Goal: Task Accomplishment & Management: Complete application form

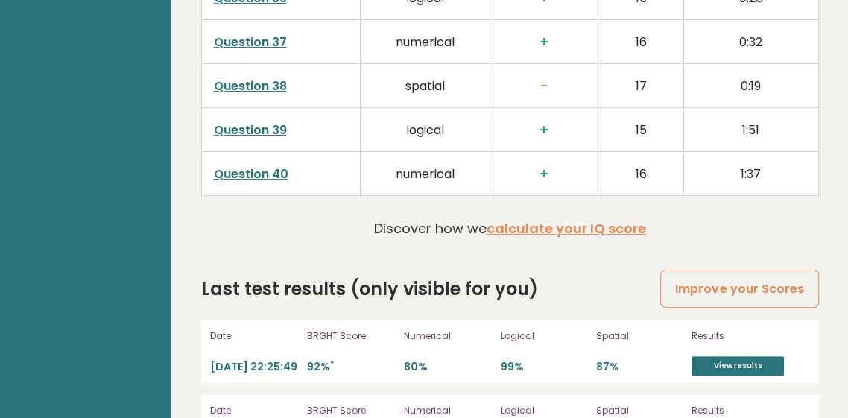
click at [764, 279] on link "Improve your Scores" at bounding box center [739, 289] width 158 height 38
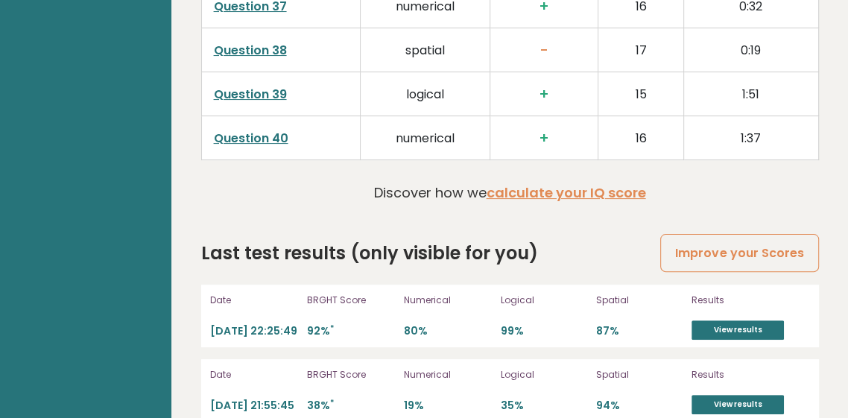
scroll to position [4059, 0]
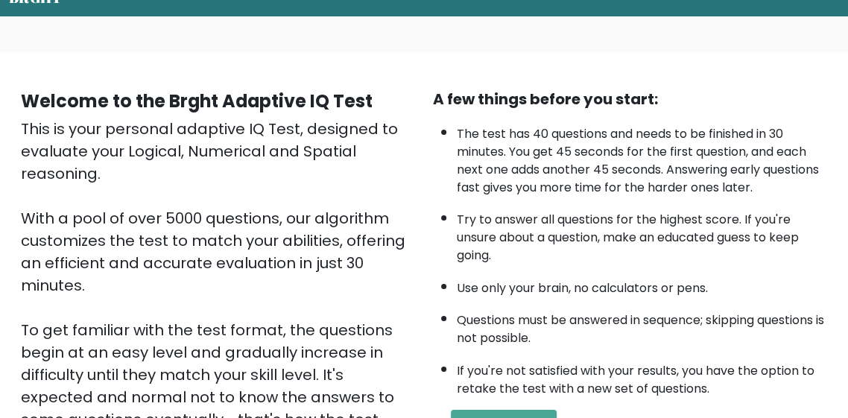
scroll to position [331, 0]
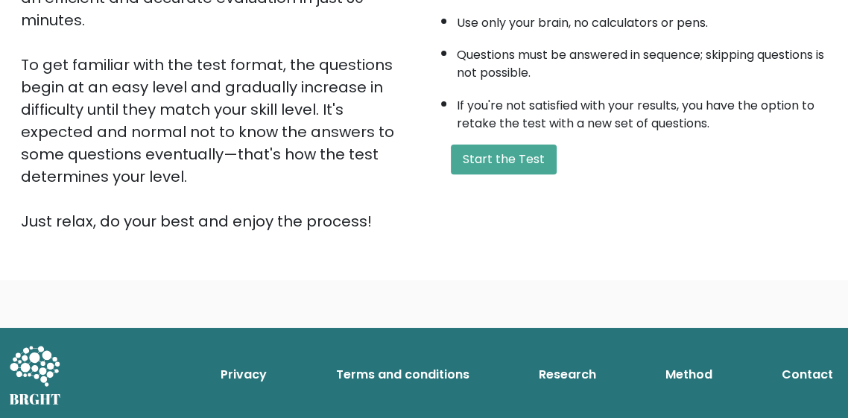
click at [711, 276] on div "Welcome to the Brght Adaptive IQ Test This is your personal adaptive IQ Test, d…" at bounding box center [424, 33] width 848 height 493
click at [510, 161] on button "Start the Test" at bounding box center [504, 160] width 106 height 30
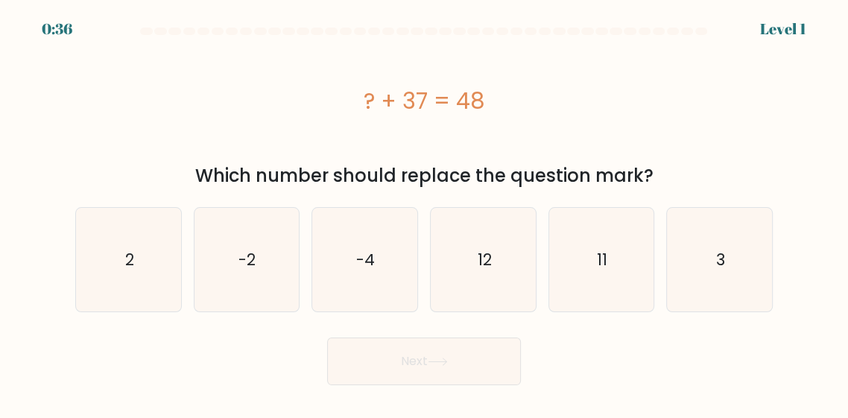
click at [610, 259] on icon "11" at bounding box center [601, 260] width 104 height 104
click at [425, 213] on input "e. 11" at bounding box center [424, 211] width 1 height 4
radio input "true"
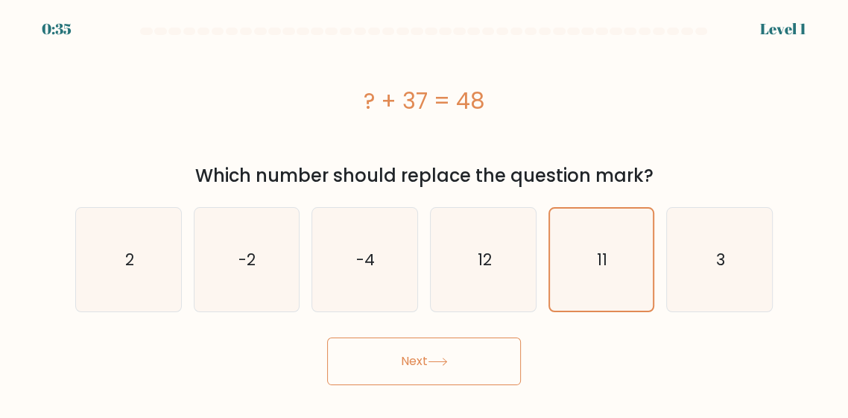
click at [472, 370] on button "Next" at bounding box center [424, 362] width 194 height 48
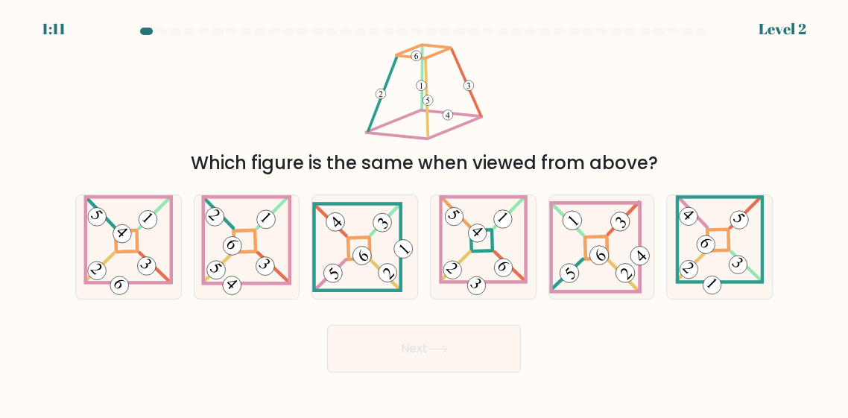
click at [241, 253] on 275 at bounding box center [245, 241] width 22 height 22
click at [424, 213] on input "b." at bounding box center [424, 211] width 1 height 4
radio input "true"
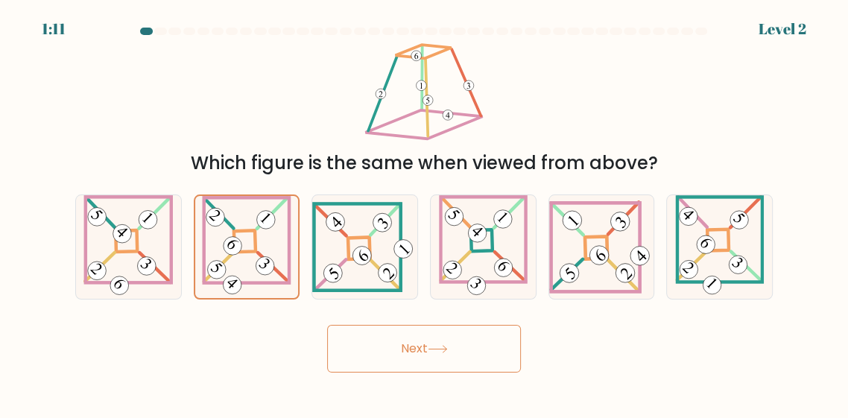
click at [393, 367] on button "Next" at bounding box center [424, 349] width 194 height 48
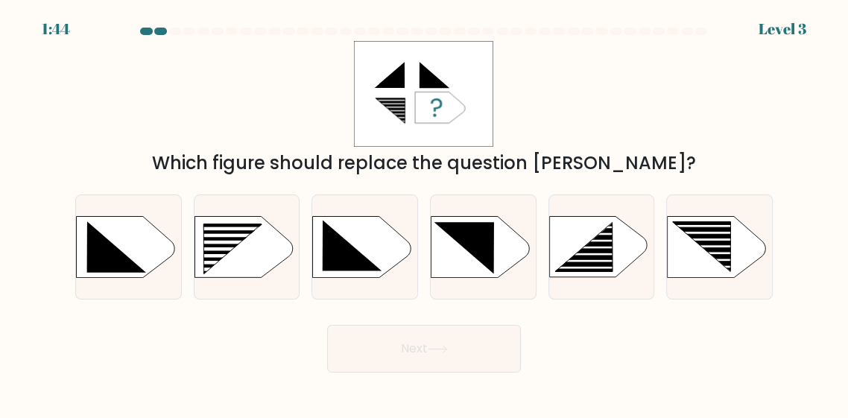
click at [247, 265] on rect at bounding box center [224, 263] width 83 height 4
click at [424, 213] on input "b." at bounding box center [424, 211] width 1 height 4
radio input "true"
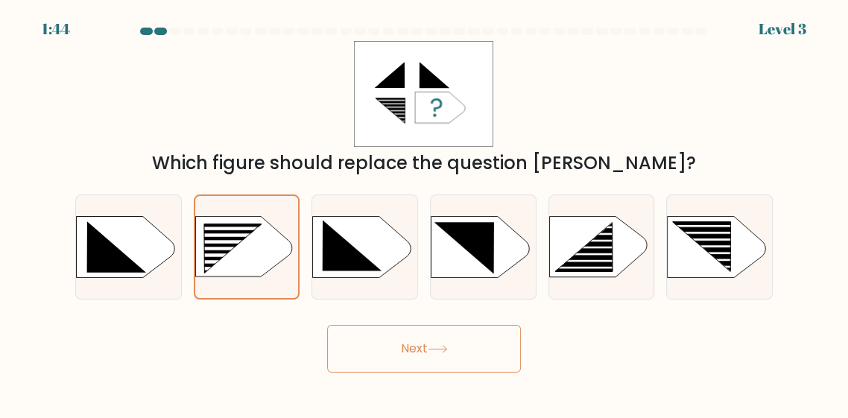
click at [426, 346] on button "Next" at bounding box center [424, 349] width 194 height 48
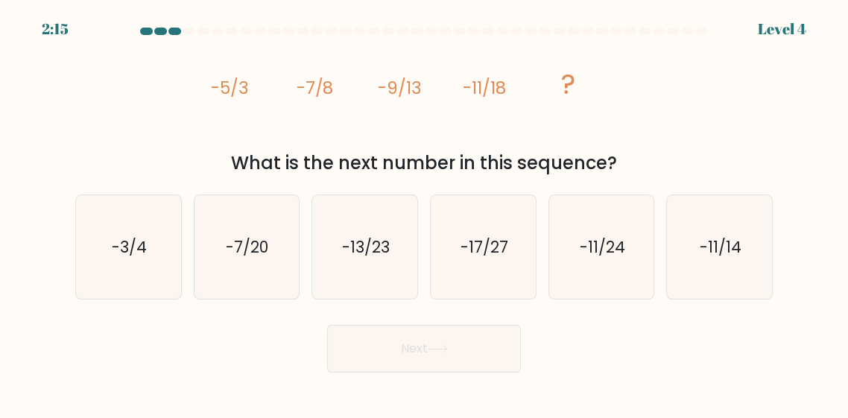
click at [187, 123] on div "image/svg+xml -5/3 -7/8 -9/13 -11/18 ? What is the next number in this sequence?" at bounding box center [423, 109] width 715 height 136
click at [371, 257] on text "-13/23" at bounding box center [366, 246] width 48 height 22
click at [424, 213] on input "c. -13/23" at bounding box center [424, 211] width 1 height 4
radio input "true"
click at [419, 373] on button "Next" at bounding box center [424, 349] width 194 height 48
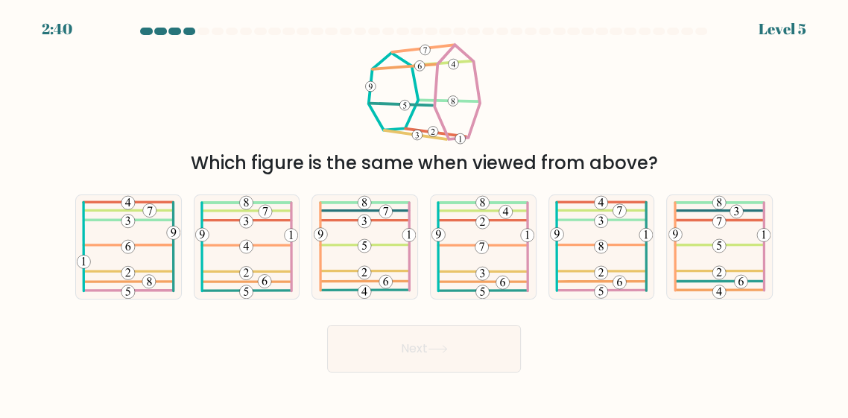
click at [115, 93] on div "Which figure is the same when viewed from above?" at bounding box center [423, 109] width 715 height 136
click at [68, 132] on div "Which figure is the same when viewed from above?" at bounding box center [423, 109] width 715 height 136
click at [117, 130] on div "Which figure is the same when viewed from above?" at bounding box center [423, 109] width 715 height 136
click at [60, 121] on form at bounding box center [424, 200] width 848 height 345
click at [172, 110] on div "Which figure is the same when viewed from above?" at bounding box center [423, 109] width 715 height 136
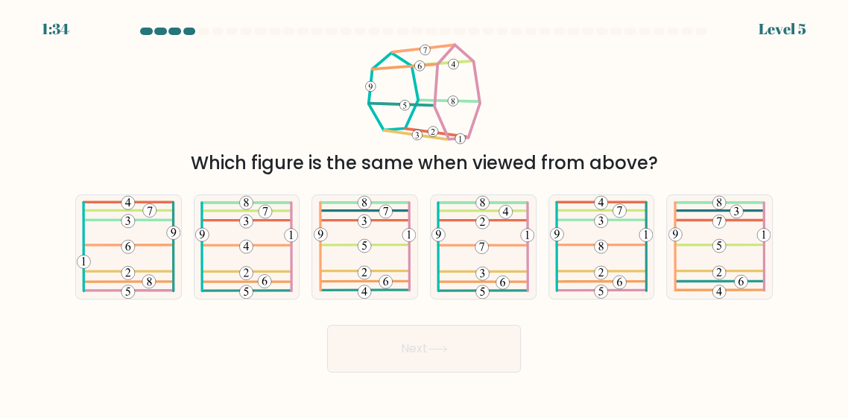
click at [139, 95] on div "Which figure is the same when viewed from above?" at bounding box center [423, 109] width 715 height 136
click at [89, 156] on div "Which figure is the same when viewed from above?" at bounding box center [423, 109] width 715 height 136
click at [350, 271] on 583 at bounding box center [365, 271] width 86 height 0
click at [424, 213] on input "c." at bounding box center [424, 211] width 1 height 4
radio input "true"
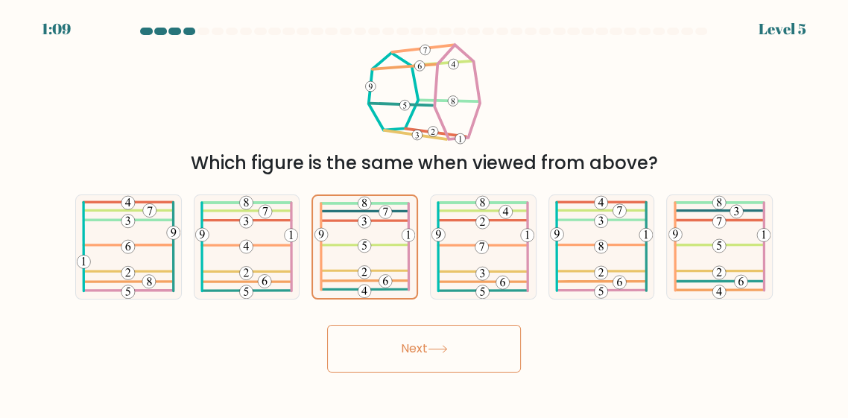
click at [495, 282] on 481 at bounding box center [483, 282] width 87 height 0
click at [425, 213] on input "d." at bounding box center [424, 211] width 1 height 4
radio input "true"
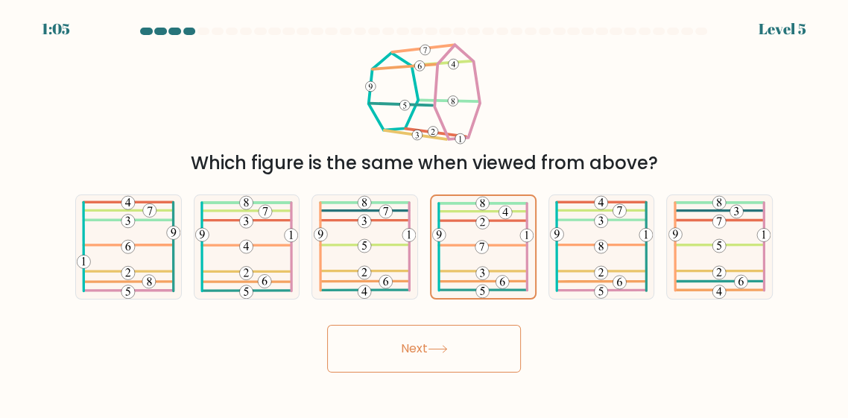
click at [327, 299] on icon at bounding box center [365, 247] width 102 height 104
click at [424, 213] on input "c." at bounding box center [424, 211] width 1 height 4
radio input "true"
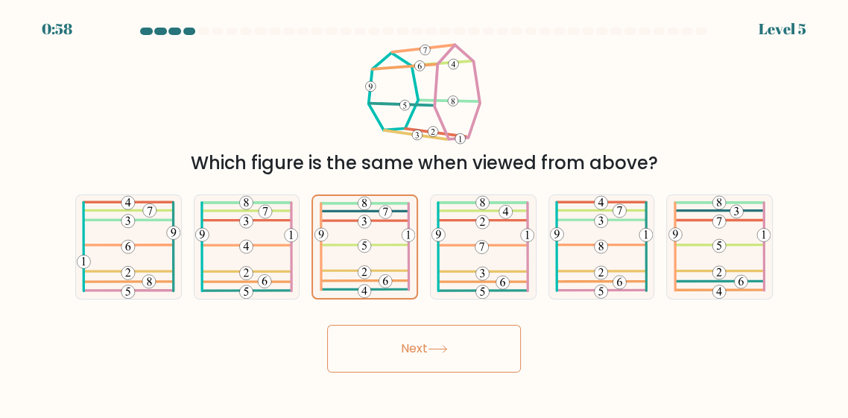
click at [469, 373] on button "Next" at bounding box center [424, 349] width 194 height 48
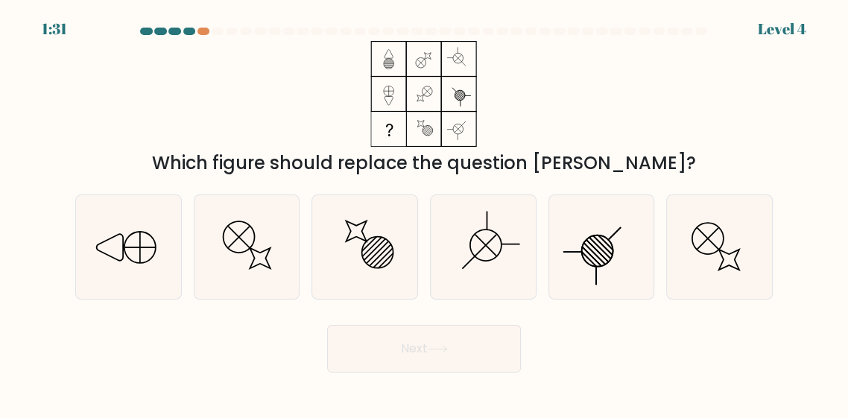
click at [86, 115] on div "Which figure should replace the question mark?" at bounding box center [423, 109] width 715 height 136
click at [192, 121] on div "Which figure should replace the question mark?" at bounding box center [423, 109] width 715 height 136
click at [610, 132] on div "Which figure should replace the question mark?" at bounding box center [423, 109] width 715 height 136
click at [118, 287] on icon at bounding box center [129, 247] width 104 height 104
click at [424, 213] on input "a." at bounding box center [424, 211] width 1 height 4
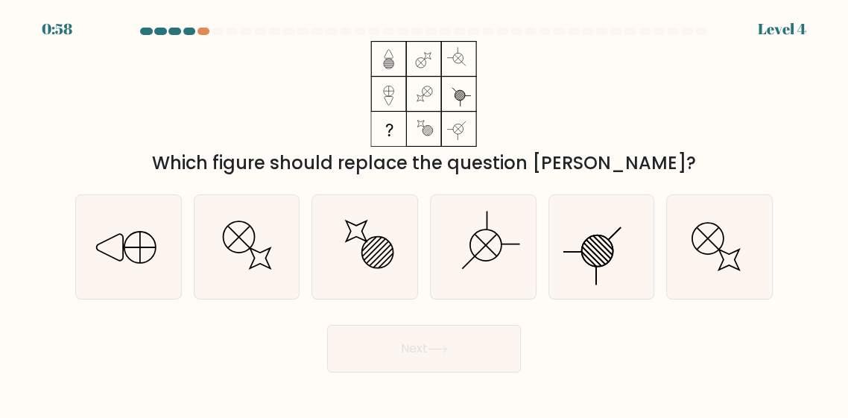
radio input "true"
click at [455, 373] on button "Next" at bounding box center [424, 349] width 194 height 48
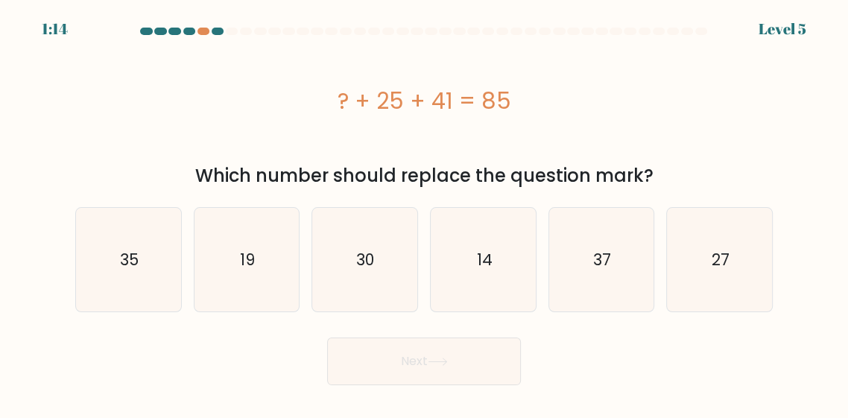
click at [235, 277] on icon "19" at bounding box center [246, 260] width 104 height 104
click at [424, 213] on input "b. 19" at bounding box center [424, 211] width 1 height 4
radio input "true"
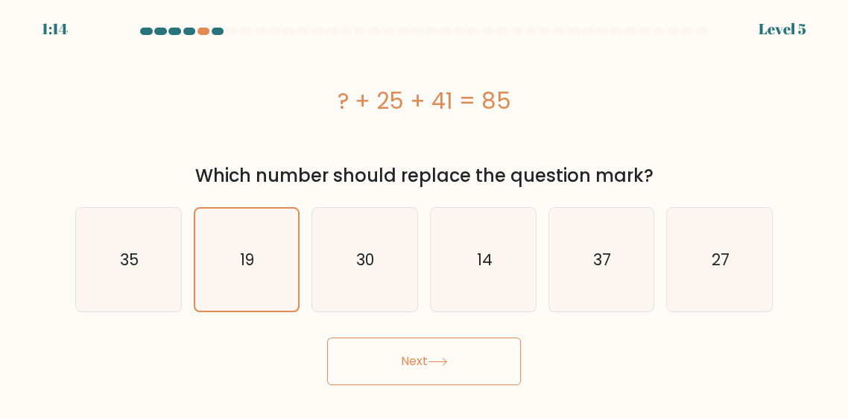
click at [441, 373] on button "Next" at bounding box center [424, 362] width 194 height 48
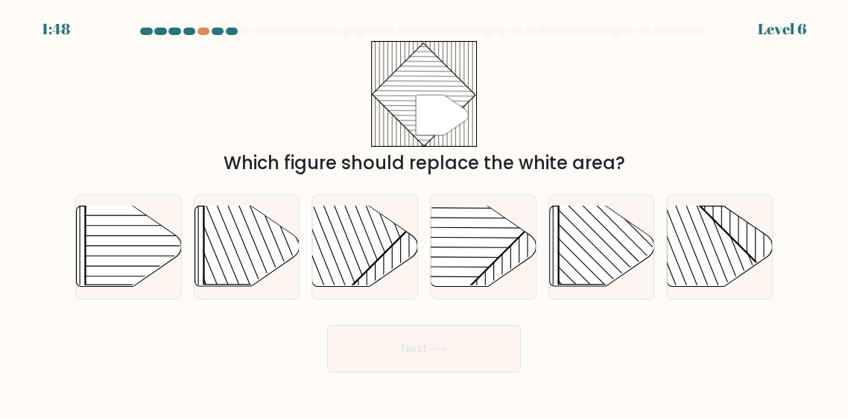
click at [480, 289] on rect at bounding box center [447, 206] width 206 height 206
click at [425, 213] on input "d." at bounding box center [424, 211] width 1 height 4
radio input "true"
click at [455, 373] on button "Next" at bounding box center [424, 349] width 194 height 48
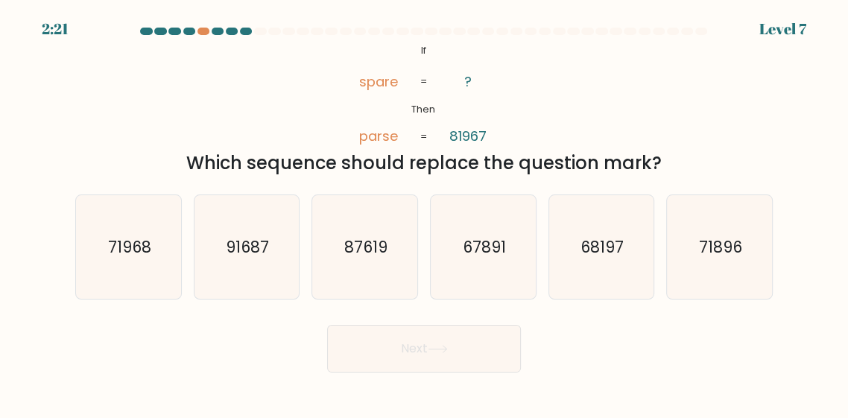
click at [594, 282] on icon "68197" at bounding box center [601, 247] width 104 height 104
click at [425, 213] on input "e. 68197" at bounding box center [424, 211] width 1 height 4
radio input "true"
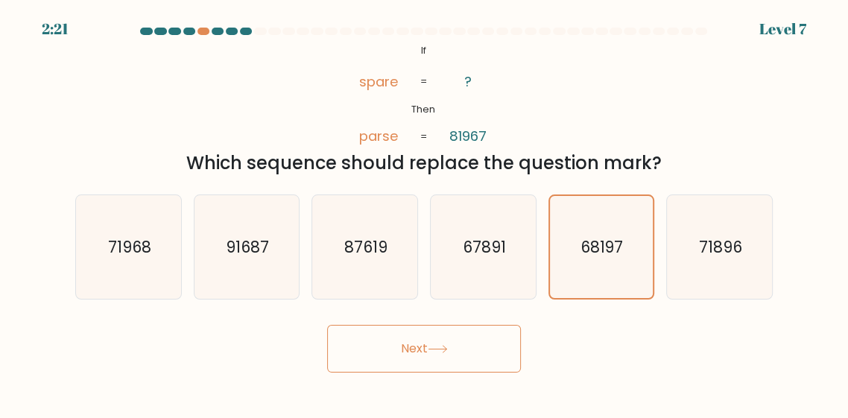
click at [468, 372] on button "Next" at bounding box center [424, 349] width 194 height 48
click at [428, 373] on button "Next" at bounding box center [424, 349] width 194 height 48
click at [425, 360] on button "Next" at bounding box center [424, 349] width 194 height 48
click at [432, 353] on icon at bounding box center [438, 349] width 20 height 8
click at [405, 373] on button "Next" at bounding box center [424, 349] width 194 height 48
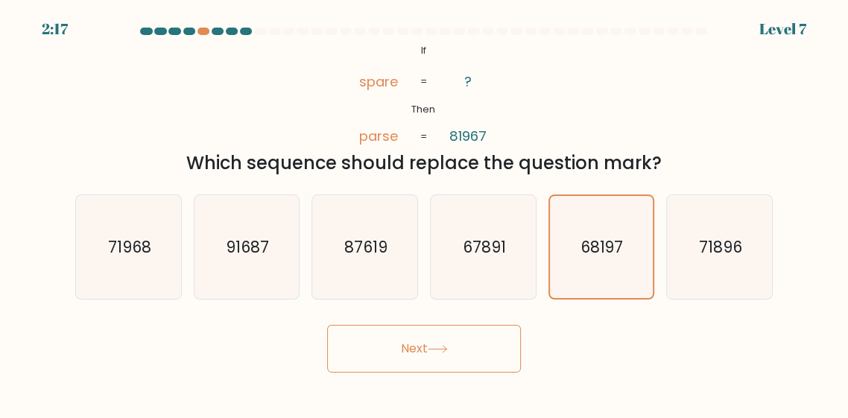
click at [397, 373] on button "Next" at bounding box center [424, 349] width 194 height 48
click at [483, 373] on button "Next" at bounding box center [424, 349] width 194 height 48
click at [349, 370] on button "Next" at bounding box center [424, 349] width 194 height 48
click at [423, 373] on button "Next" at bounding box center [424, 349] width 194 height 48
click at [357, 373] on button "Next" at bounding box center [424, 349] width 194 height 48
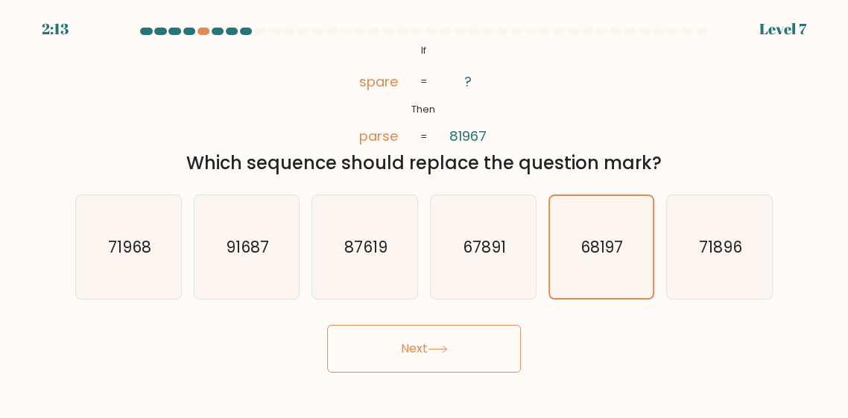
click at [371, 373] on button "Next" at bounding box center [424, 349] width 194 height 48
click at [427, 373] on button "Next" at bounding box center [424, 349] width 194 height 48
click at [411, 373] on button "Next" at bounding box center [424, 349] width 194 height 48
click at [406, 367] on button "Next" at bounding box center [424, 349] width 194 height 48
click at [390, 373] on button "Next" at bounding box center [424, 349] width 194 height 48
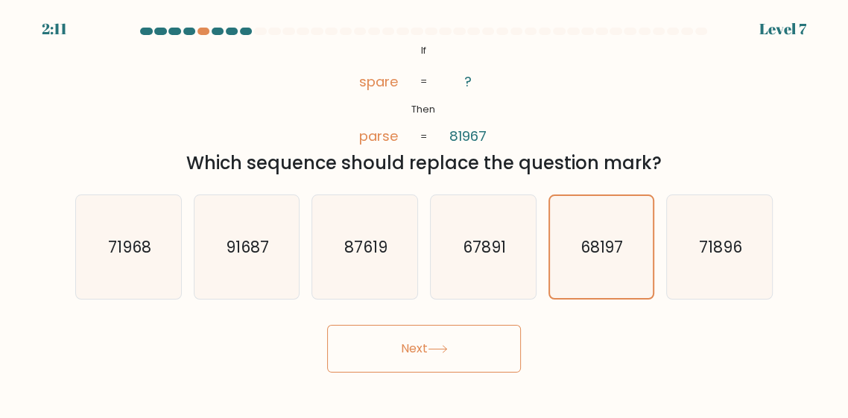
click at [385, 373] on button "Next" at bounding box center [424, 349] width 194 height 48
click at [381, 373] on button "Next" at bounding box center [424, 349] width 194 height 48
click at [373, 370] on button "Next" at bounding box center [424, 349] width 194 height 48
click at [406, 364] on button "Next" at bounding box center [424, 349] width 194 height 48
click at [443, 353] on icon at bounding box center [438, 349] width 20 height 8
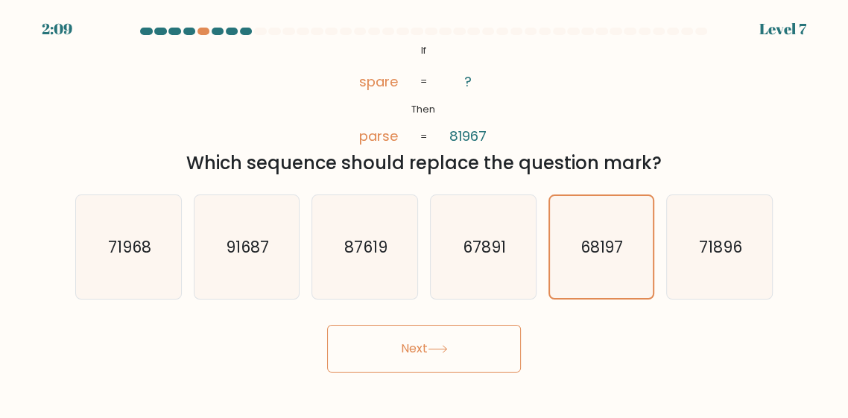
click at [475, 373] on button "Next" at bounding box center [424, 349] width 194 height 48
click at [461, 373] on button "Next" at bounding box center [424, 349] width 194 height 48
click at [455, 373] on button "Next" at bounding box center [424, 349] width 194 height 48
click at [436, 373] on button "Next" at bounding box center [424, 349] width 194 height 48
click at [428, 373] on button "Next" at bounding box center [424, 349] width 194 height 48
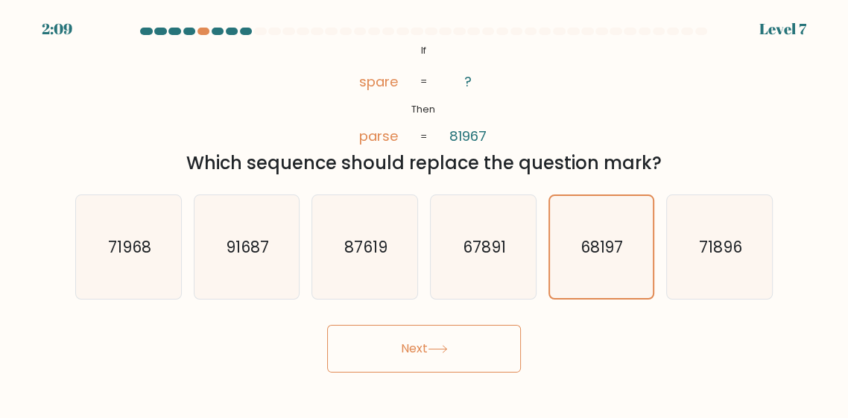
click at [425, 373] on button "Next" at bounding box center [424, 349] width 194 height 48
click at [417, 373] on button "Next" at bounding box center [424, 349] width 194 height 48
click at [402, 370] on button "Next" at bounding box center [424, 349] width 194 height 48
click at [400, 371] on button "Next" at bounding box center [424, 349] width 194 height 48
click at [395, 373] on button "Next" at bounding box center [424, 349] width 194 height 48
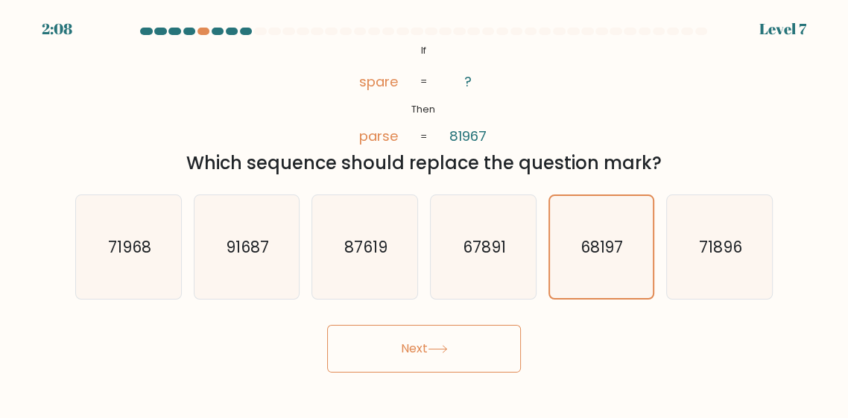
click at [381, 370] on button "Next" at bounding box center [424, 349] width 194 height 48
click at [378, 370] on button "Next" at bounding box center [424, 349] width 194 height 48
click at [374, 371] on button "Next" at bounding box center [424, 349] width 194 height 48
click at [372, 373] on button "Next" at bounding box center [424, 349] width 194 height 48
click at [368, 373] on button "Next" at bounding box center [424, 349] width 194 height 48
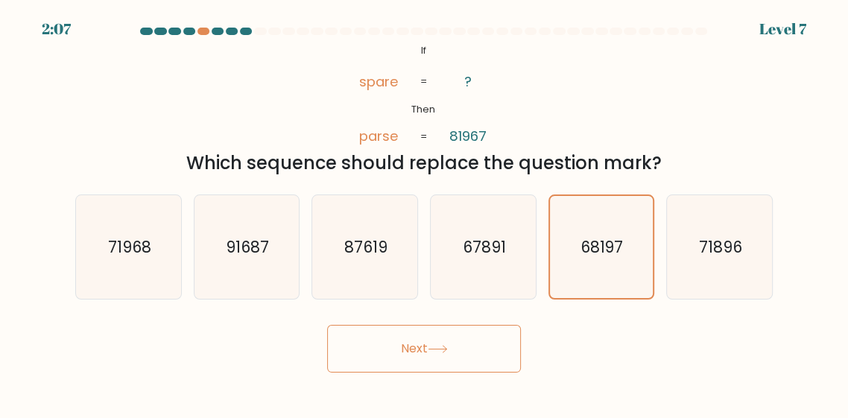
click at [367, 373] on button "Next" at bounding box center [424, 349] width 194 height 48
click at [364, 373] on button "Next" at bounding box center [424, 349] width 194 height 48
click at [355, 373] on button "Next" at bounding box center [424, 349] width 194 height 48
click at [356, 373] on button "Next" at bounding box center [424, 349] width 194 height 48
click at [427, 373] on button "Next" at bounding box center [424, 349] width 194 height 48
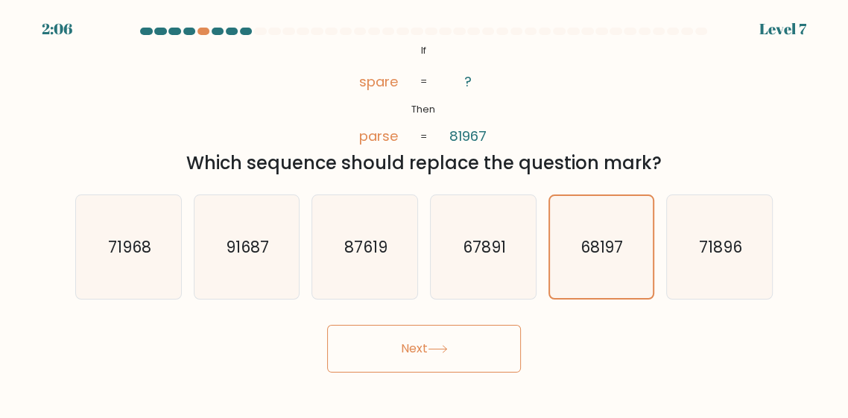
click at [428, 373] on button "Next" at bounding box center [424, 349] width 194 height 48
click at [452, 373] on button "Next" at bounding box center [424, 349] width 194 height 48
click at [449, 417] on body "2:05 Level 7 If" at bounding box center [424, 209] width 848 height 418
click at [468, 367] on button "Next" at bounding box center [424, 349] width 194 height 48
click at [465, 371] on button "Next" at bounding box center [424, 349] width 194 height 48
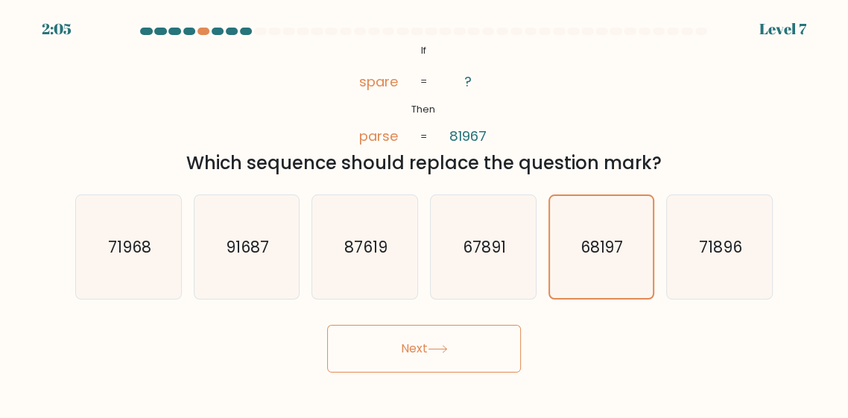
click at [469, 363] on button "Next" at bounding box center [424, 349] width 194 height 48
click at [455, 367] on button "Next" at bounding box center [424, 349] width 194 height 48
click at [450, 359] on button "Next" at bounding box center [424, 349] width 194 height 48
click at [436, 373] on button "Next" at bounding box center [424, 349] width 194 height 48
click at [432, 372] on button "Next" at bounding box center [424, 349] width 194 height 48
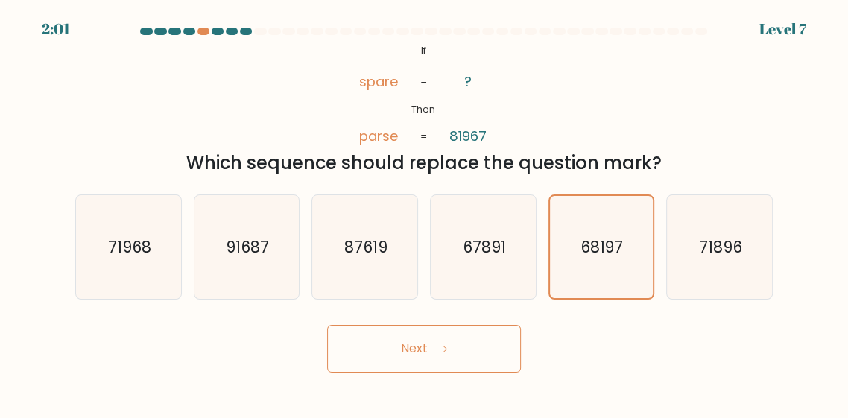
click at [412, 368] on button "Next" at bounding box center [424, 349] width 194 height 48
click at [410, 373] on button "Next" at bounding box center [424, 349] width 194 height 48
click at [376, 368] on button "Next" at bounding box center [424, 349] width 194 height 48
click at [339, 373] on button "Next" at bounding box center [424, 349] width 194 height 48
click at [370, 364] on button "Next" at bounding box center [424, 349] width 194 height 48
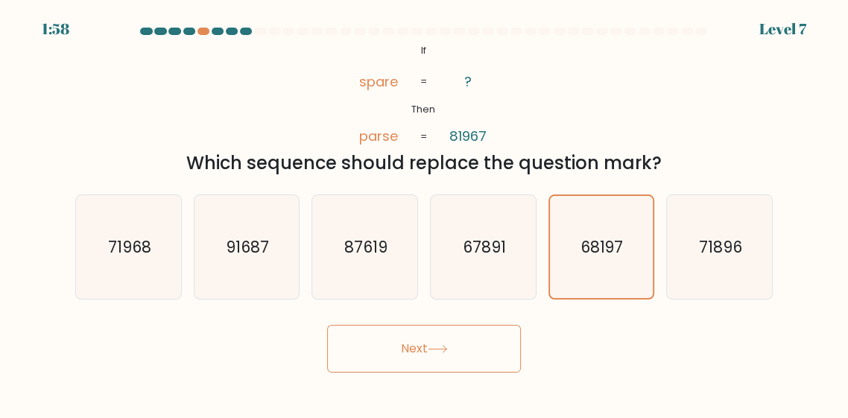
click at [384, 372] on button "Next" at bounding box center [424, 349] width 194 height 48
click at [421, 367] on button "Next" at bounding box center [424, 349] width 194 height 48
click at [449, 357] on button "Next" at bounding box center [424, 349] width 194 height 48
click at [469, 365] on button "Next" at bounding box center [424, 349] width 194 height 48
click at [458, 373] on button "Next" at bounding box center [424, 349] width 194 height 48
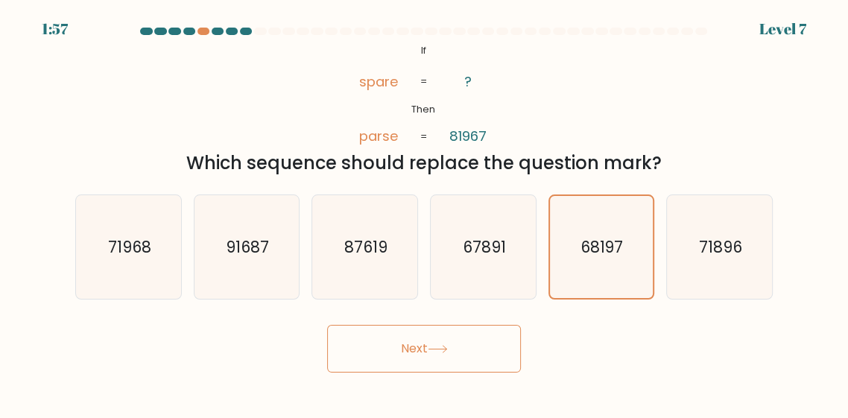
click at [457, 373] on button "Next" at bounding box center [424, 349] width 194 height 48
click at [444, 373] on button "Next" at bounding box center [424, 349] width 194 height 48
click at [437, 373] on button "Next" at bounding box center [424, 349] width 194 height 48
click at [437, 353] on icon at bounding box center [438, 349] width 20 height 8
click at [444, 373] on button "Next" at bounding box center [424, 349] width 194 height 48
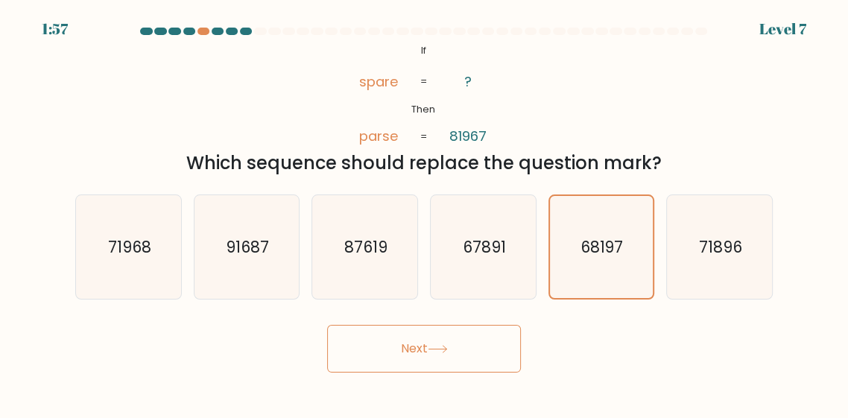
click at [455, 370] on button "Next" at bounding box center [424, 349] width 194 height 48
click at [368, 373] on button "Next" at bounding box center [424, 349] width 194 height 48
click at [455, 370] on button "Next" at bounding box center [424, 349] width 194 height 48
click at [384, 373] on button "Next" at bounding box center [424, 349] width 194 height 48
click at [584, 282] on icon "68197" at bounding box center [601, 247] width 102 height 102
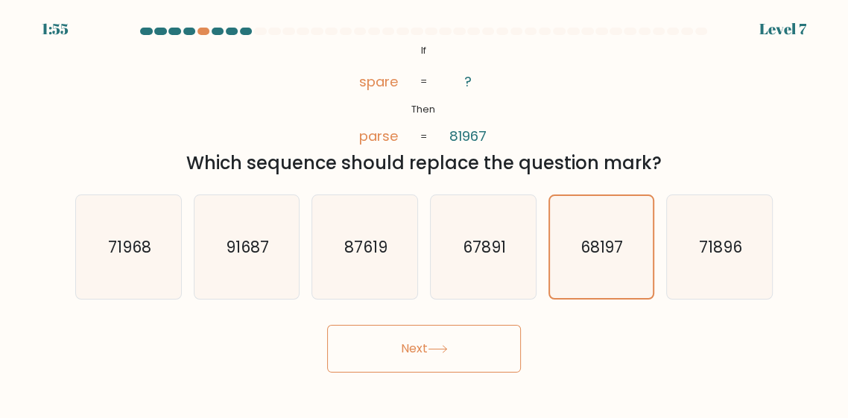
click at [425, 213] on input "e. 68197" at bounding box center [424, 211] width 1 height 4
click at [418, 373] on button "Next" at bounding box center [424, 349] width 194 height 48
click at [484, 373] on button "Next" at bounding box center [424, 349] width 194 height 48
click at [367, 373] on button "Next" at bounding box center [424, 349] width 194 height 48
click at [480, 276] on icon "67891" at bounding box center [483, 247] width 104 height 104
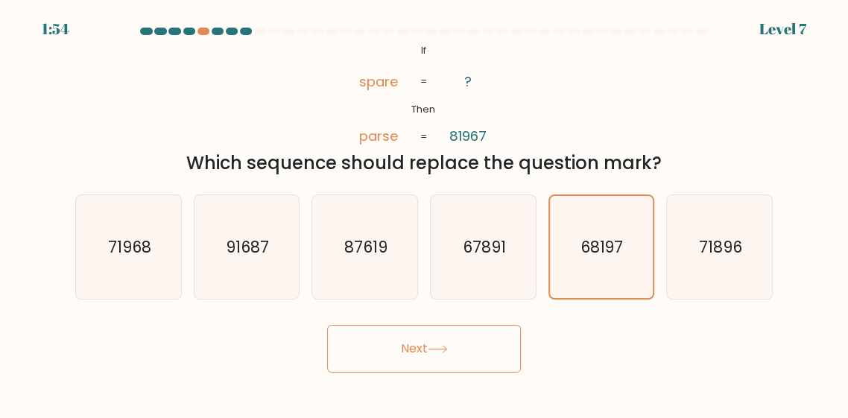
click at [425, 213] on input "d. 67891" at bounding box center [424, 211] width 1 height 4
radio input "true"
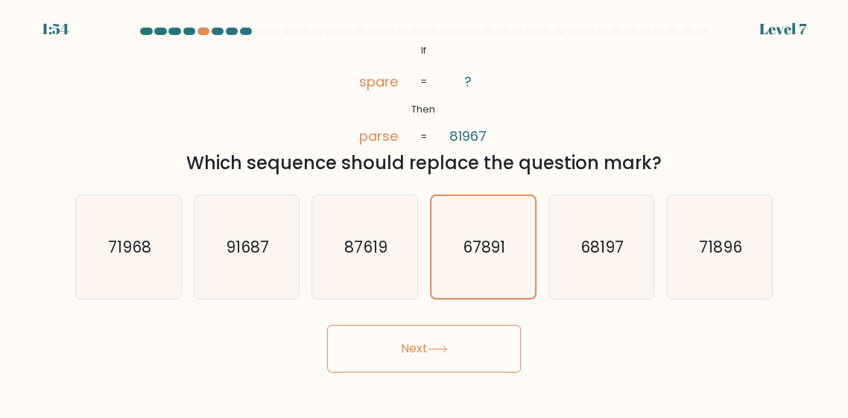
click at [589, 278] on icon "68197" at bounding box center [601, 247] width 104 height 104
click at [425, 213] on input "e. 68197" at bounding box center [424, 211] width 1 height 4
radio input "true"
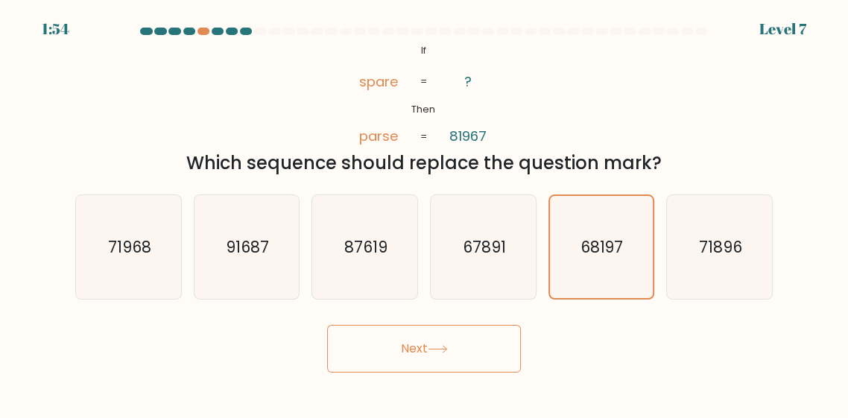
click at [490, 370] on button "Next" at bounding box center [424, 349] width 194 height 48
click at [489, 364] on button "Next" at bounding box center [424, 349] width 194 height 48
click at [459, 369] on button "Next" at bounding box center [424, 349] width 194 height 48
click at [349, 373] on button "Next" at bounding box center [424, 349] width 194 height 48
click at [467, 362] on button "Next" at bounding box center [424, 349] width 194 height 48
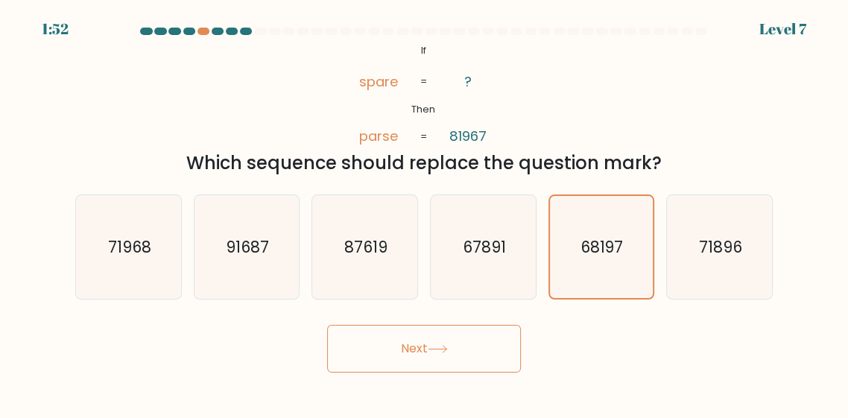
click at [453, 369] on button "Next" at bounding box center [424, 349] width 194 height 48
click at [426, 373] on button "Next" at bounding box center [424, 349] width 194 height 48
click at [408, 366] on button "Next" at bounding box center [424, 349] width 194 height 48
click at [395, 373] on button "Next" at bounding box center [424, 349] width 194 height 48
click at [397, 370] on button "Next" at bounding box center [424, 349] width 194 height 48
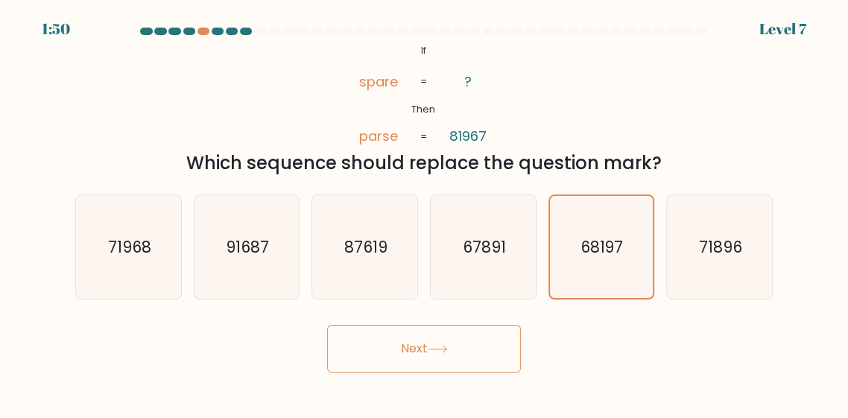
click at [454, 373] on button "Next" at bounding box center [424, 349] width 194 height 48
click at [447, 373] on button "Next" at bounding box center [424, 349] width 194 height 48
click at [435, 373] on button "Next" at bounding box center [424, 349] width 194 height 48
click at [426, 373] on button "Next" at bounding box center [424, 349] width 194 height 48
click at [430, 373] on button "Next" at bounding box center [424, 349] width 194 height 48
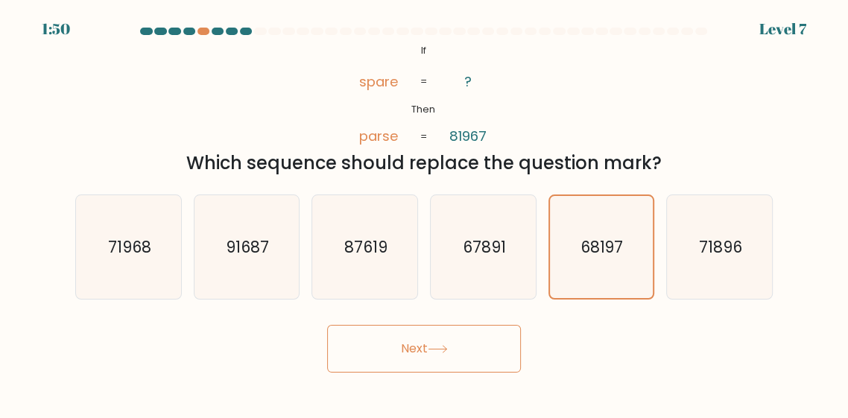
click at [434, 361] on button "Next" at bounding box center [424, 349] width 194 height 48
click at [437, 361] on button "Next" at bounding box center [424, 349] width 194 height 48
click at [444, 371] on button "Next" at bounding box center [424, 349] width 194 height 48
click at [440, 373] on button "Next" at bounding box center [424, 349] width 194 height 48
click at [428, 373] on button "Next" at bounding box center [424, 349] width 194 height 48
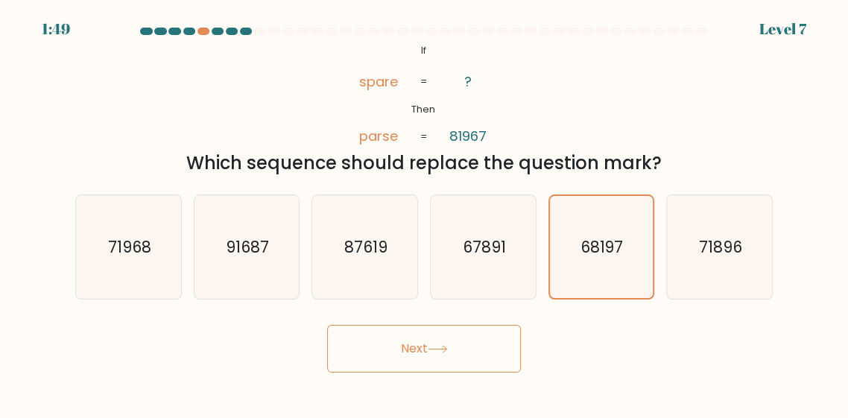
click at [420, 369] on button "Next" at bounding box center [424, 349] width 194 height 48
click at [441, 373] on button "Next" at bounding box center [424, 349] width 194 height 48
click at [443, 353] on icon at bounding box center [438, 349] width 20 height 8
click at [440, 358] on button "Next" at bounding box center [424, 349] width 194 height 48
click at [451, 373] on button "Next" at bounding box center [424, 349] width 194 height 48
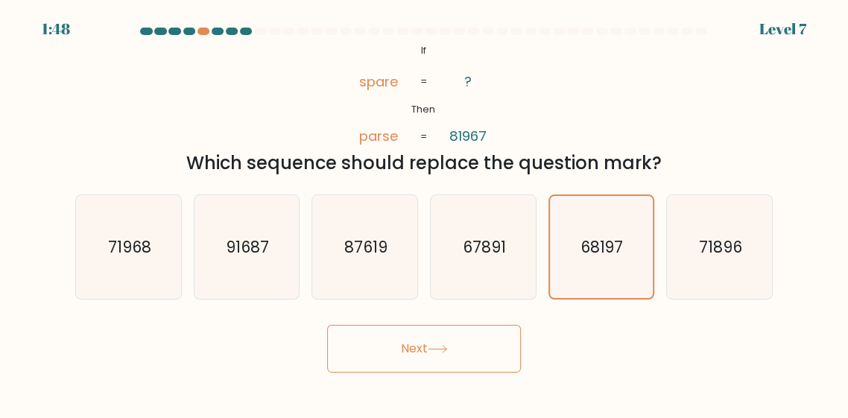
click at [446, 353] on icon at bounding box center [438, 349] width 20 height 8
click at [448, 353] on icon at bounding box center [438, 349] width 20 height 8
click at [445, 353] on icon at bounding box center [438, 349] width 20 height 8
click at [444, 373] on button "Next" at bounding box center [424, 349] width 194 height 48
click at [445, 373] on button "Next" at bounding box center [424, 349] width 194 height 48
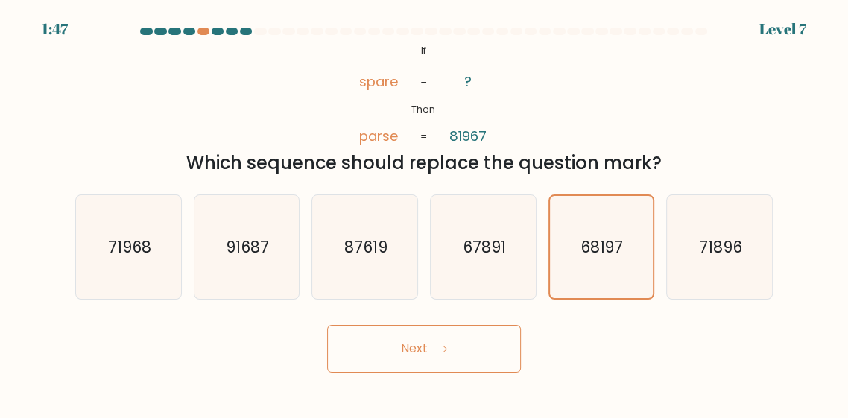
click at [437, 373] on button "Next" at bounding box center [424, 349] width 194 height 48
click at [418, 373] on button "Next" at bounding box center [424, 349] width 194 height 48
click at [411, 367] on button "Next" at bounding box center [424, 349] width 194 height 48
click at [419, 359] on button "Next" at bounding box center [424, 349] width 194 height 48
click at [422, 364] on button "Next" at bounding box center [424, 349] width 194 height 48
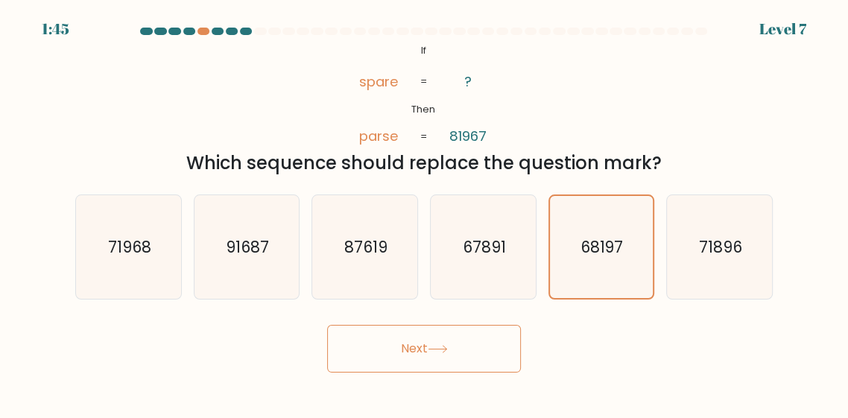
click at [398, 373] on button "Next" at bounding box center [424, 349] width 194 height 48
click at [396, 373] on button "Next" at bounding box center [424, 349] width 194 height 48
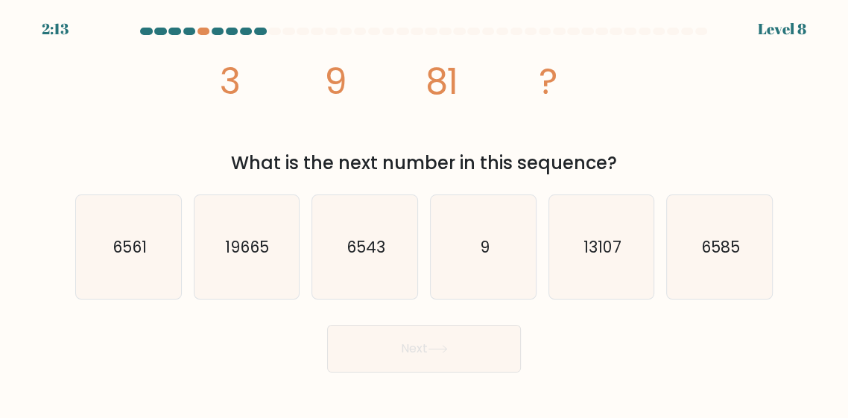
click at [61, 91] on form at bounding box center [424, 200] width 848 height 345
click at [101, 121] on div "image/svg+xml 3 9 81 ? What is the next number in this sequence?" at bounding box center [423, 109] width 715 height 136
click at [461, 279] on icon "9" at bounding box center [483, 247] width 104 height 104
click at [425, 213] on input "d. 9" at bounding box center [424, 211] width 1 height 4
radio input "true"
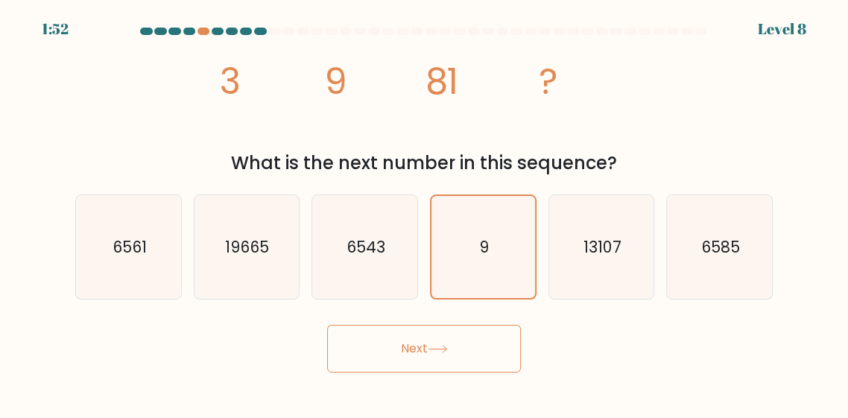
click at [434, 373] on button "Next" at bounding box center [424, 349] width 194 height 48
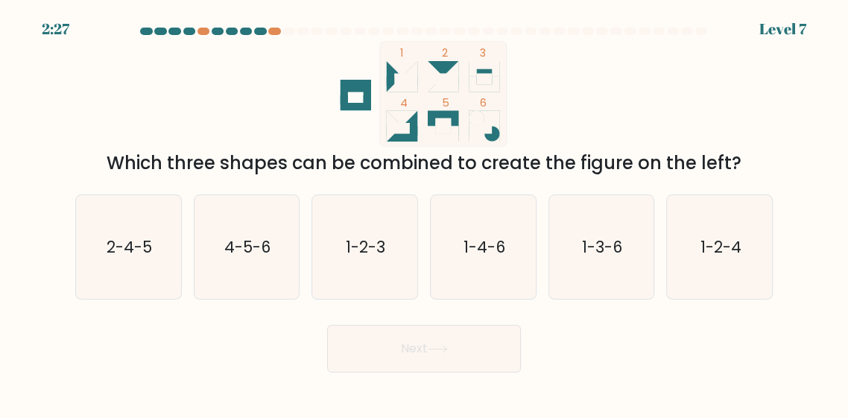
click at [723, 257] on text "1-2-4" at bounding box center [720, 246] width 41 height 22
click at [425, 213] on input "f. 1-2-4" at bounding box center [424, 211] width 1 height 4
radio input "true"
click at [485, 373] on button "Next" at bounding box center [424, 349] width 194 height 48
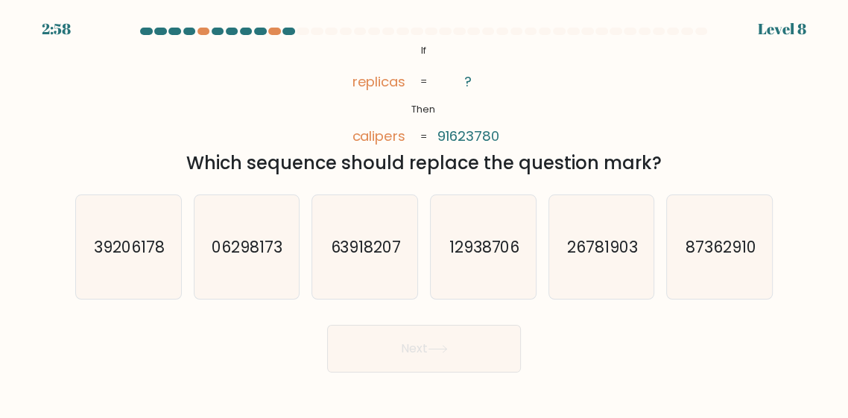
click at [742, 152] on div "@import url('https://fonts.googleapis.com/css?family=Abril+Fatface:400,100,100i…" at bounding box center [423, 109] width 715 height 136
click at [707, 257] on text "87362910" at bounding box center [720, 246] width 71 height 22
click at [425, 213] on input "f. 87362910" at bounding box center [424, 211] width 1 height 4
radio input "true"
click at [488, 366] on button "Next" at bounding box center [424, 349] width 194 height 48
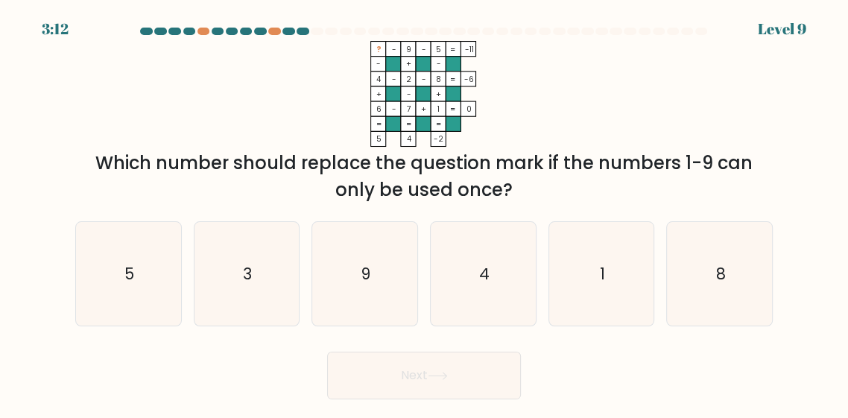
click at [244, 284] on text "3" at bounding box center [247, 273] width 9 height 22
click at [424, 213] on input "b. 3" at bounding box center [424, 211] width 1 height 4
radio input "true"
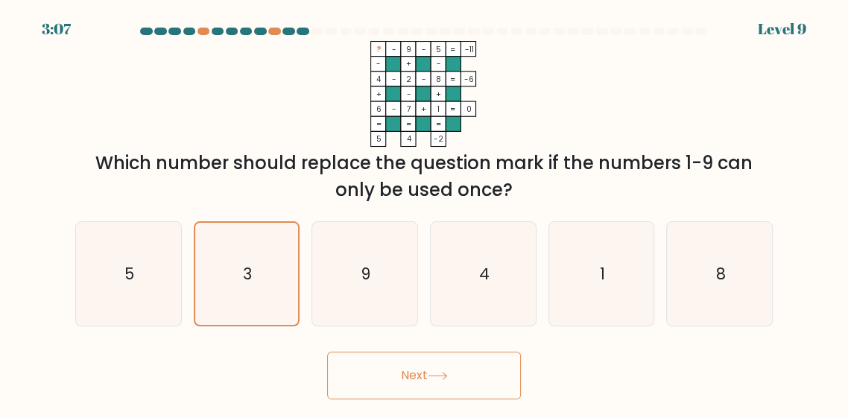
click at [484, 399] on button "Next" at bounding box center [424, 376] width 194 height 48
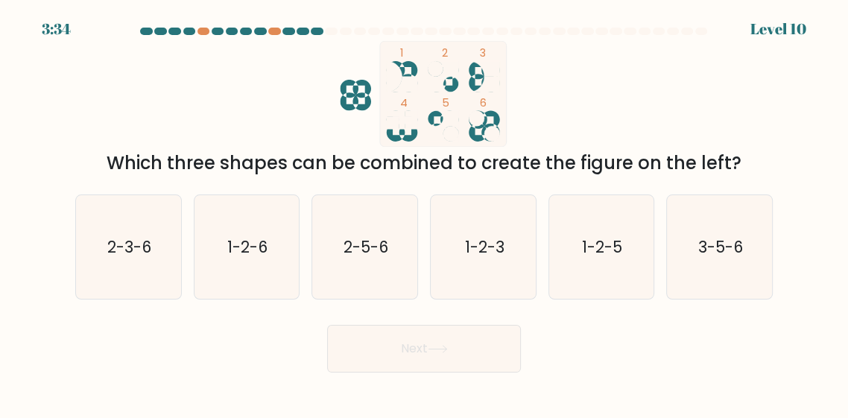
click at [53, 168] on form at bounding box center [424, 200] width 848 height 345
click at [51, 155] on form at bounding box center [424, 200] width 848 height 345
click at [366, 257] on text "2-5-6" at bounding box center [365, 246] width 45 height 22
click at [424, 213] on input "c. 2-5-6" at bounding box center [424, 211] width 1 height 4
radio input "true"
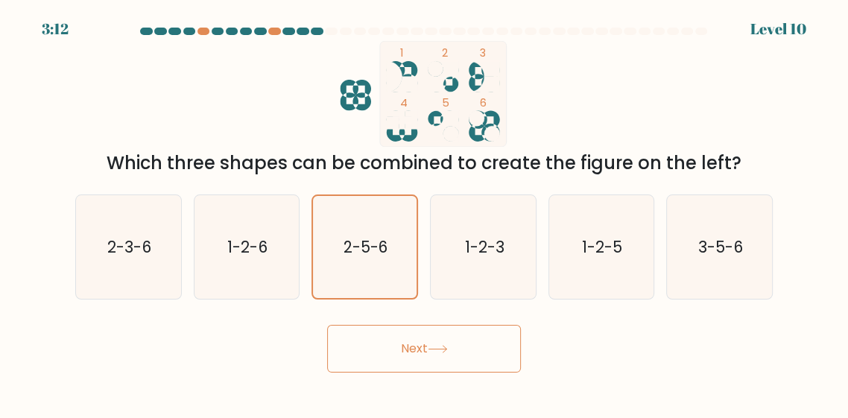
click at [405, 370] on button "Next" at bounding box center [424, 349] width 194 height 48
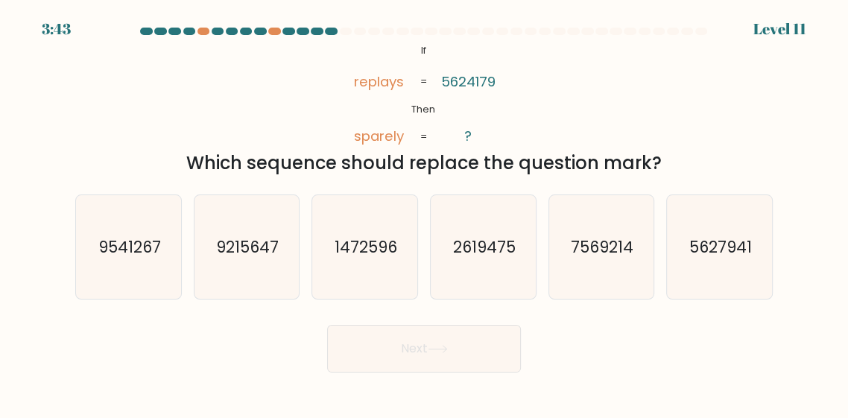
click at [77, 100] on div "@import url('https://fonts.googleapis.com/css?family=Abril+Fatface:400,100,100i…" at bounding box center [423, 109] width 715 height 136
click at [220, 257] on text "9215647" at bounding box center [247, 246] width 63 height 22
click at [424, 213] on input "b. 9215647" at bounding box center [424, 211] width 1 height 4
radio input "true"
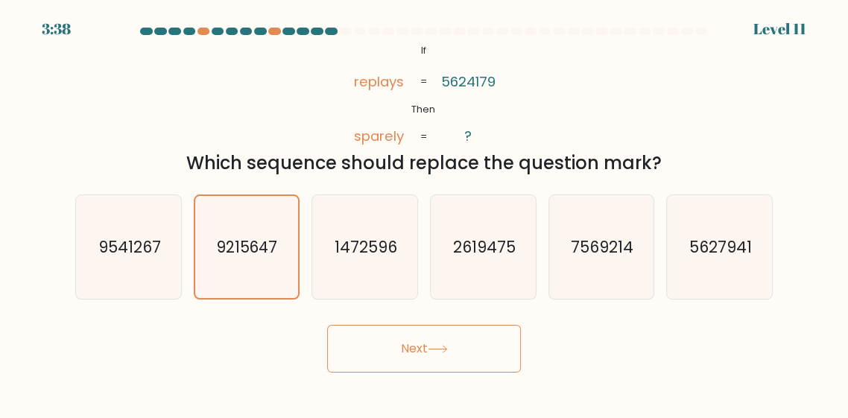
click at [414, 373] on button "Next" at bounding box center [424, 349] width 194 height 48
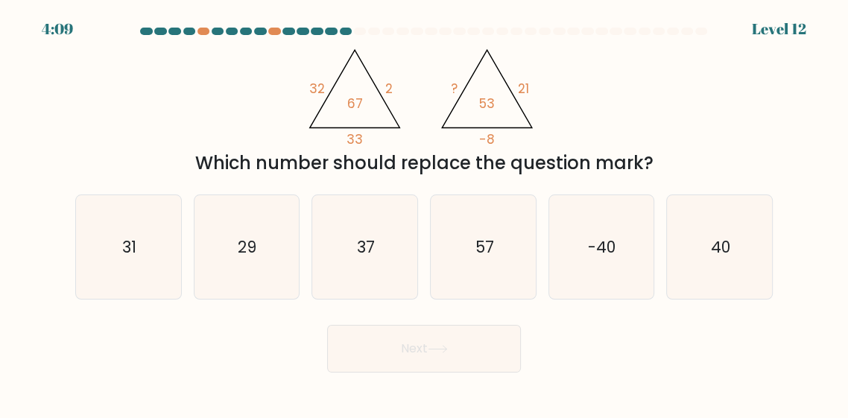
click at [727, 83] on div "@import url('https://fonts.googleapis.com/css?family=Abril+Fatface:400,100,100i…" at bounding box center [423, 109] width 715 height 136
click at [69, 147] on div "@import url('https://fonts.googleapis.com/css?family=Abril+Fatface:400,100,100i…" at bounding box center [423, 109] width 715 height 136
click at [6, 158] on form at bounding box center [424, 200] width 848 height 345
click at [28, 171] on form at bounding box center [424, 200] width 848 height 345
click at [29, 176] on form at bounding box center [424, 200] width 848 height 345
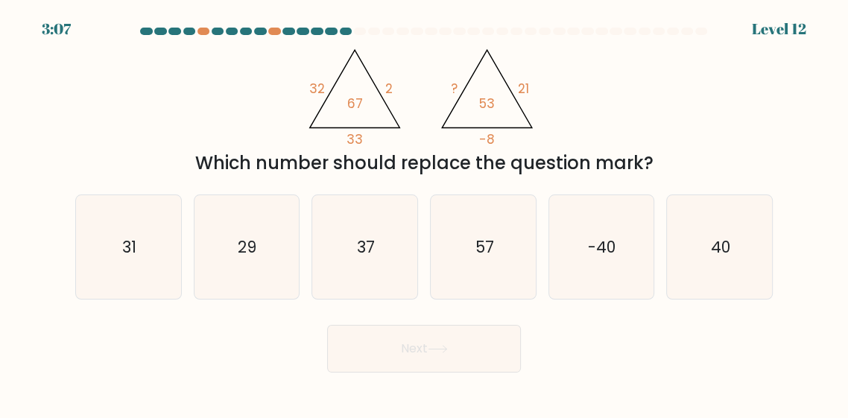
click at [30, 175] on form at bounding box center [424, 200] width 848 height 345
click at [30, 176] on form at bounding box center [424, 200] width 848 height 345
click at [77, 127] on div "@import url('https://fonts.googleapis.com/css?family=Abril+Fatface:400,100,100i…" at bounding box center [423, 109] width 715 height 136
click at [22, 154] on form at bounding box center [424, 200] width 848 height 345
click at [22, 183] on form at bounding box center [424, 200] width 848 height 345
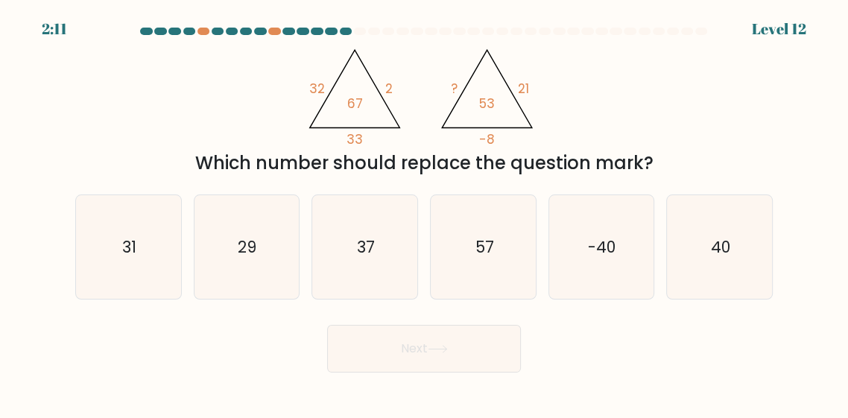
click at [19, 196] on form at bounding box center [424, 200] width 848 height 345
click at [309, 89] on tspan "32" at bounding box center [317, 89] width 16 height 18
click at [107, 140] on div "@import url('https://fonts.googleapis.com/css?family=Abril+Fatface:400,100,100i…" at bounding box center [423, 109] width 715 height 136
click at [314, 104] on icon "@import url('https://fonts.googleapis.com/css?family=Abril+Fatface:400,100,100i…" at bounding box center [424, 94] width 244 height 106
click at [133, 257] on text "31" at bounding box center [129, 246] width 14 height 22
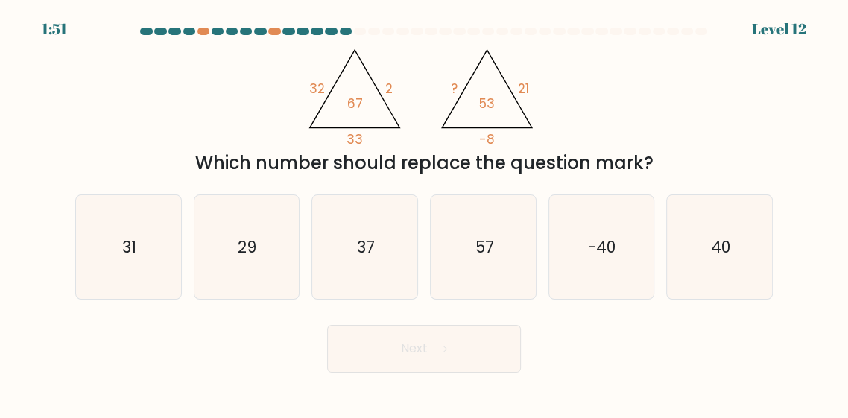
click at [424, 213] on input "a. 31" at bounding box center [424, 211] width 1 height 4
radio input "true"
click at [462, 367] on button "Next" at bounding box center [424, 349] width 194 height 48
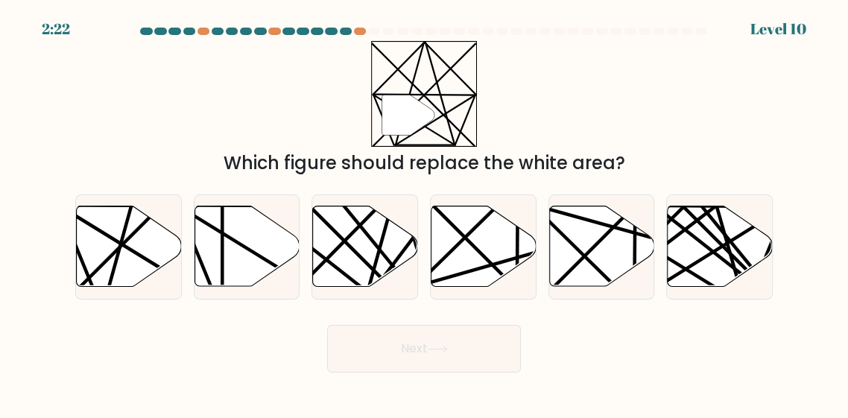
click at [55, 95] on form at bounding box center [424, 200] width 848 height 345
click at [100, 265] on icon at bounding box center [129, 246] width 105 height 80
click at [424, 213] on input "a." at bounding box center [424, 211] width 1 height 4
radio input "true"
click at [448, 373] on button "Next" at bounding box center [424, 349] width 194 height 48
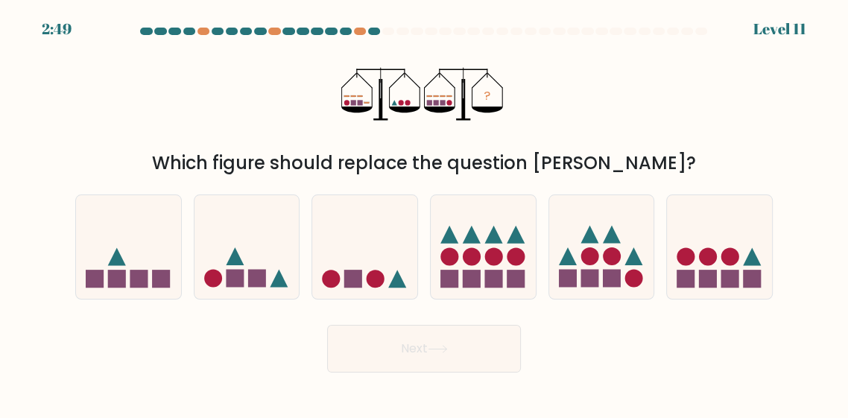
click at [181, 104] on div "? Which figure should replace the question mark?" at bounding box center [423, 109] width 715 height 136
click at [708, 119] on div "? Which figure should replace the question mark?" at bounding box center [423, 109] width 715 height 136
click at [44, 142] on form at bounding box center [424, 200] width 848 height 345
click at [355, 113] on icon at bounding box center [356, 110] width 31 height 6
click at [68, 117] on div "? Which figure should replace the question mark?" at bounding box center [423, 109] width 715 height 136
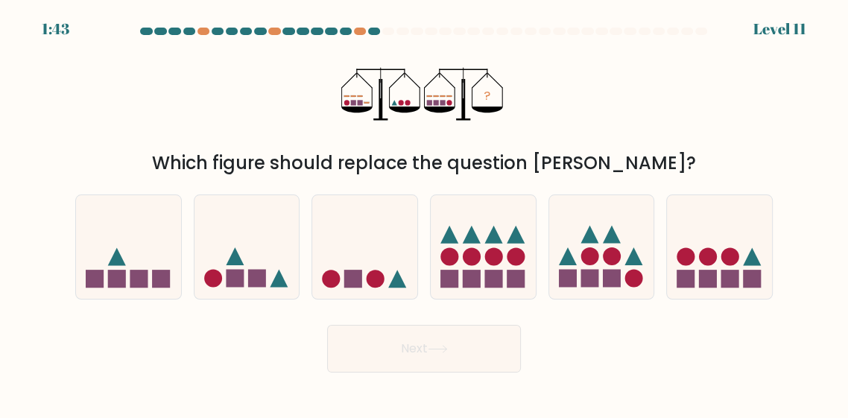
click at [353, 288] on rect at bounding box center [353, 279] width 18 height 18
click at [424, 213] on input "c." at bounding box center [424, 211] width 1 height 4
radio input "true"
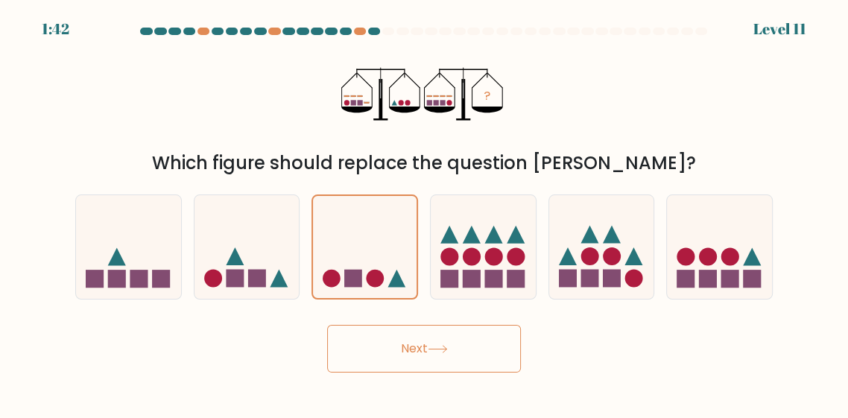
click at [475, 373] on button "Next" at bounding box center [424, 349] width 194 height 48
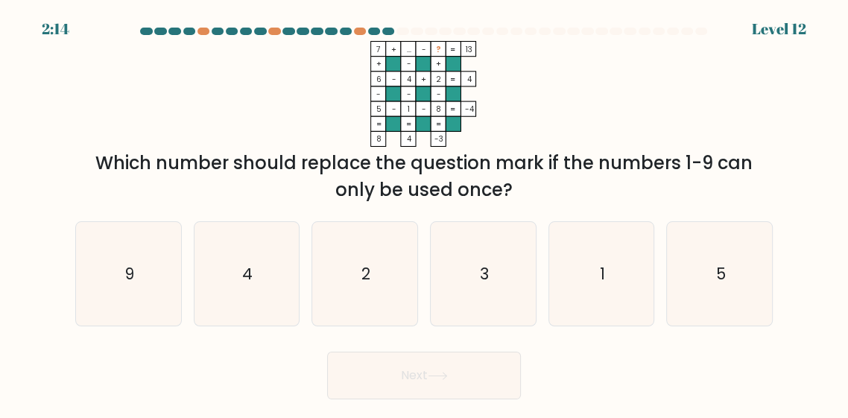
click at [107, 140] on div "7 + ... - ? 13 + - + 6 - 4 + 2 4 - - - 5 - 1 - 8 = -4 = = = = 8 4 -3 = Which nu…" at bounding box center [423, 122] width 715 height 162
click at [271, 80] on icon "7 + ... - ? 13 + - + 6 - 4 + 2 4 - - - 5 - 1 - 8 = -4 = = = = 8 4 -3 =" at bounding box center [423, 94] width 447 height 106
click at [51, 135] on form at bounding box center [424, 214] width 848 height 372
click at [167, 120] on div "7 + ... - ? 13 + - + 6 - 4 + 2 4 - - - 5 - 1 - 8 = -4 = = = = 8 4 -3 = Which nu…" at bounding box center [423, 122] width 715 height 162
click at [64, 144] on form at bounding box center [424, 214] width 848 height 372
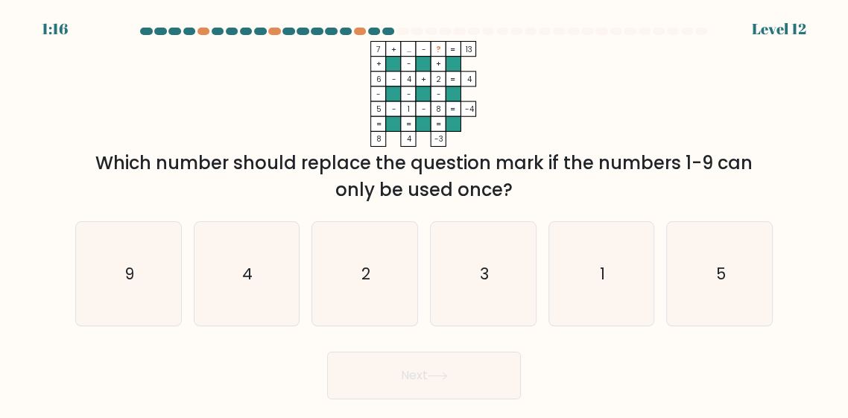
click at [717, 311] on icon "5" at bounding box center [720, 274] width 104 height 104
click at [425, 213] on input "f. 5" at bounding box center [424, 211] width 1 height 4
radio input "true"
click at [479, 395] on button "Next" at bounding box center [424, 376] width 194 height 48
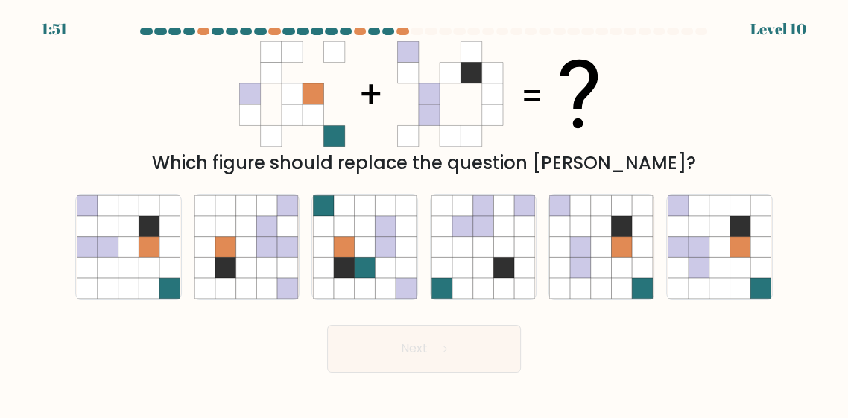
click at [498, 257] on icon at bounding box center [503, 246] width 21 height 21
click at [425, 213] on input "d." at bounding box center [424, 211] width 1 height 4
radio input "true"
click at [454, 373] on button "Next" at bounding box center [424, 349] width 194 height 48
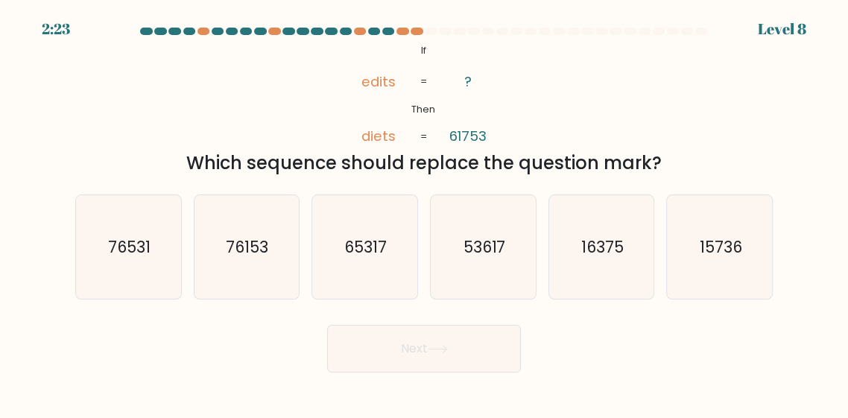
click at [587, 136] on div "@import url('https://fonts.googleapis.com/css?family=Abril+Fatface:400,100,100i…" at bounding box center [423, 109] width 715 height 136
click at [257, 282] on icon "76153" at bounding box center [246, 247] width 104 height 104
click at [424, 213] on input "b. 76153" at bounding box center [424, 211] width 1 height 4
radio input "true"
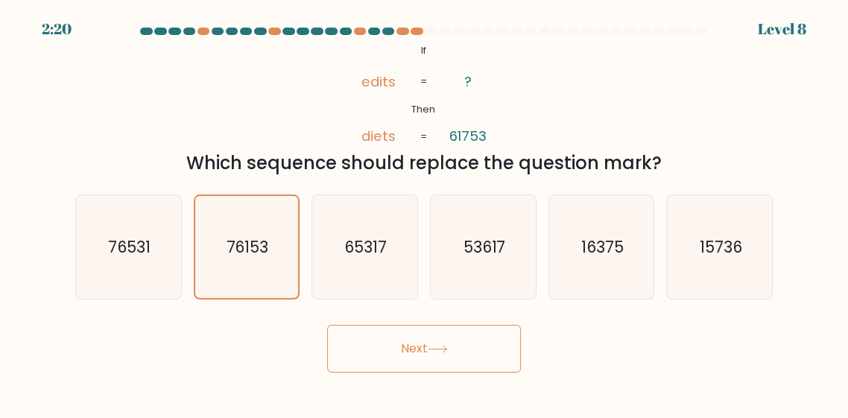
click at [429, 373] on button "Next" at bounding box center [424, 349] width 194 height 48
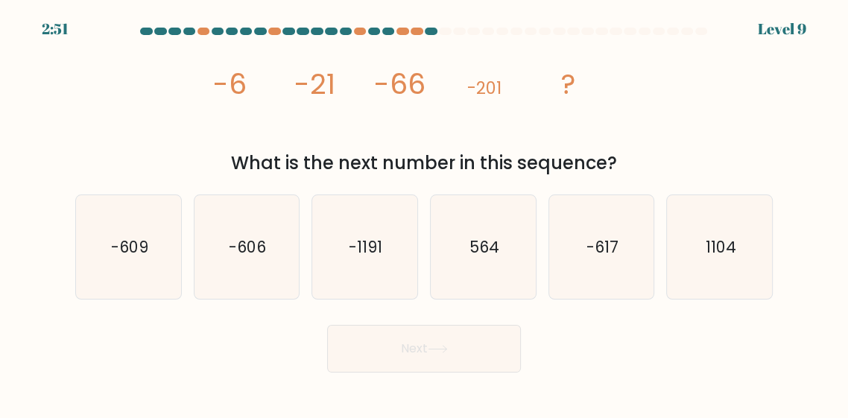
click at [51, 177] on form at bounding box center [424, 200] width 848 height 345
click at [35, 200] on form at bounding box center [424, 200] width 848 height 345
click at [46, 211] on form at bounding box center [424, 200] width 848 height 345
click at [64, 219] on form at bounding box center [424, 200] width 848 height 345
click at [45, 210] on form at bounding box center [424, 200] width 848 height 345
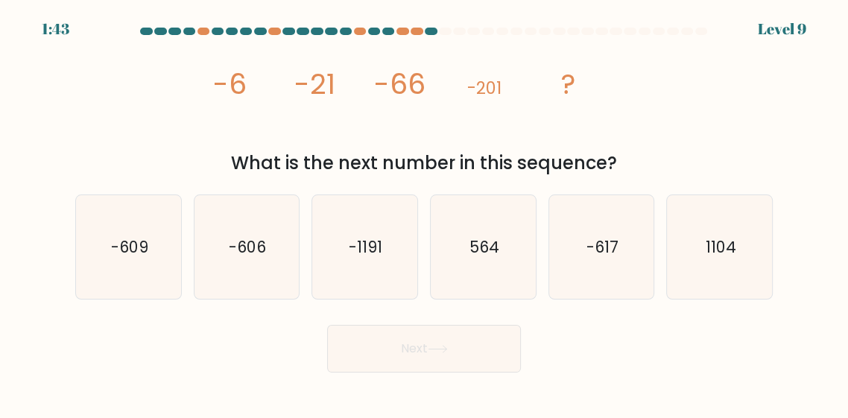
click at [31, 198] on form at bounding box center [424, 200] width 848 height 345
click at [35, 200] on form at bounding box center [424, 200] width 848 height 345
click at [69, 177] on div "image/svg+xml -6 -21 -66 -201 ? What is the next number in this sequence?" at bounding box center [423, 109] width 715 height 136
click at [361, 288] on icon "-1191" at bounding box center [365, 247] width 104 height 104
click at [424, 213] on input "c. -1191" at bounding box center [424, 211] width 1 height 4
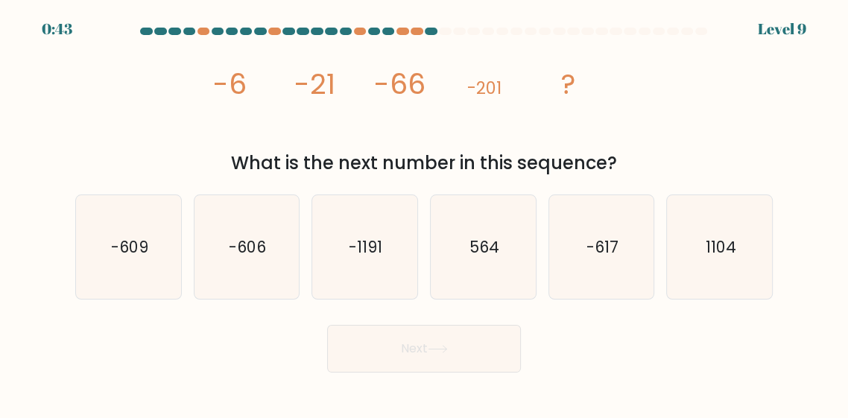
radio input "true"
click at [448, 373] on button "Next" at bounding box center [424, 349] width 194 height 48
click at [415, 361] on button "Next" at bounding box center [424, 349] width 194 height 48
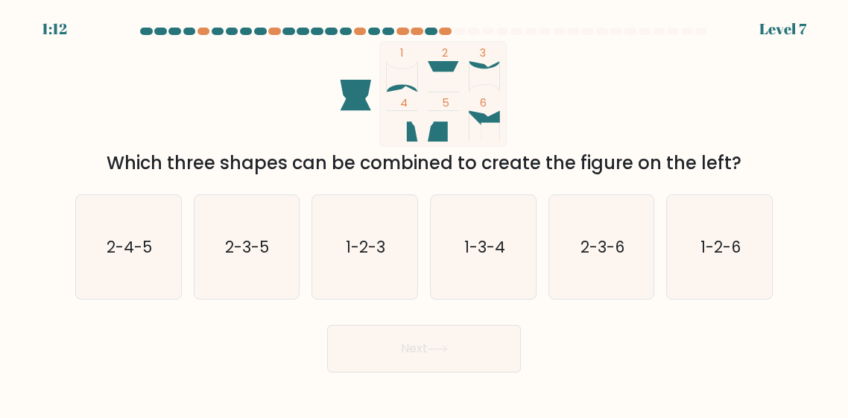
click at [636, 103] on div "1 2 3 4 5 6 Which three shapes can be combined to create the figure on the left?" at bounding box center [423, 109] width 715 height 136
click at [108, 257] on text "2-4-5" at bounding box center [129, 246] width 45 height 22
click at [424, 213] on input "a. 2-4-5" at bounding box center [424, 211] width 1 height 4
radio input "true"
click at [381, 364] on button "Next" at bounding box center [424, 349] width 194 height 48
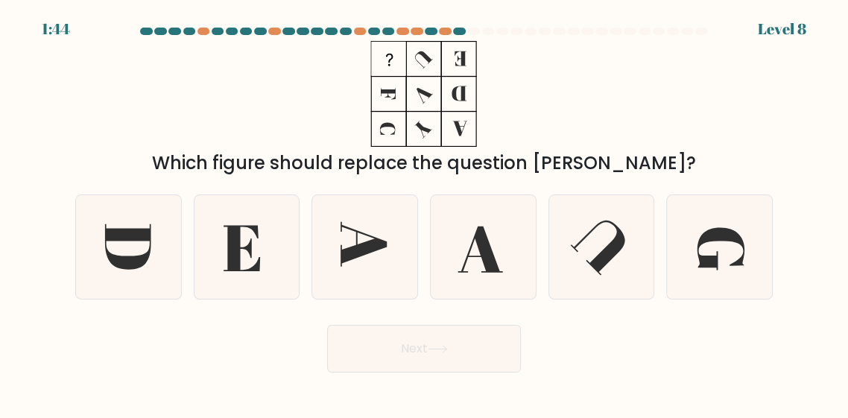
click at [386, 277] on icon at bounding box center [365, 247] width 104 height 104
click at [424, 213] on input "c." at bounding box center [424, 211] width 1 height 4
radio input "true"
click at [379, 373] on button "Next" at bounding box center [424, 349] width 194 height 48
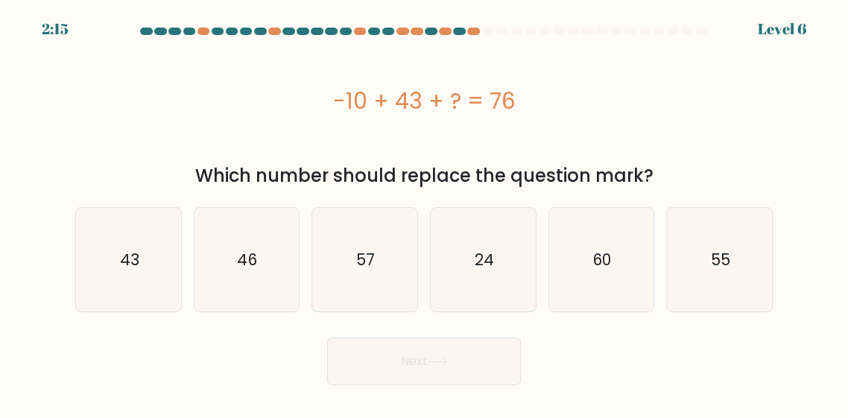
click at [31, 113] on form "a." at bounding box center [424, 207] width 848 height 358
click at [15, 110] on form "a." at bounding box center [424, 207] width 848 height 358
click at [136, 278] on icon "43" at bounding box center [129, 260] width 104 height 104
click at [424, 213] on input "a. 43" at bounding box center [424, 211] width 1 height 4
radio input "true"
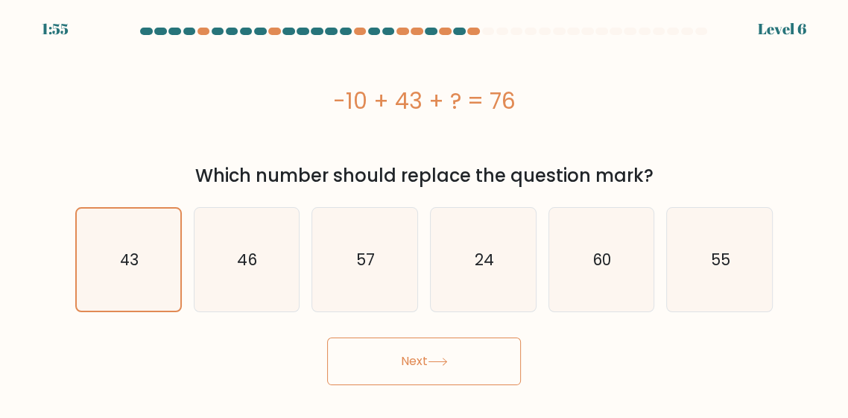
click at [370, 367] on button "Next" at bounding box center [424, 362] width 194 height 48
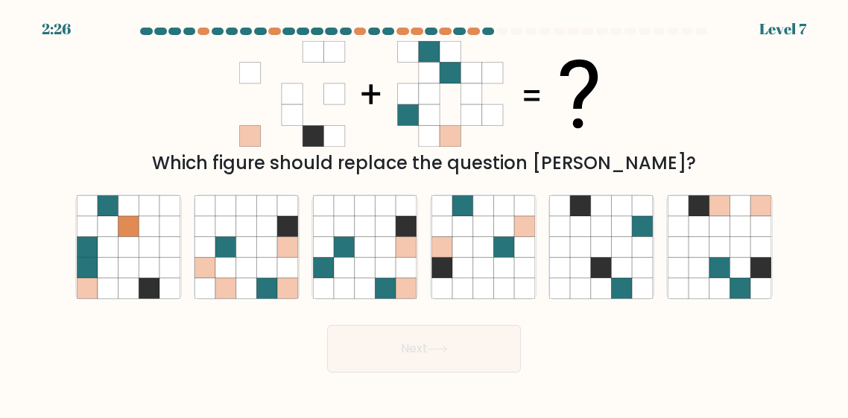
click at [14, 156] on form at bounding box center [424, 200] width 848 height 345
click at [357, 278] on icon at bounding box center [365, 267] width 21 height 21
click at [424, 213] on input "c." at bounding box center [424, 211] width 1 height 4
radio input "true"
click at [435, 358] on button "Next" at bounding box center [424, 349] width 194 height 48
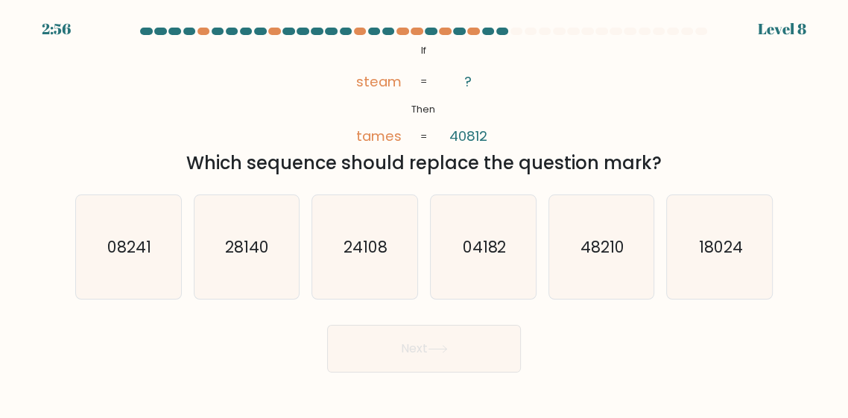
click at [619, 136] on div "@import url('https://fonts.googleapis.com/css?family=Abril+Fatface:400,100,100i…" at bounding box center [423, 109] width 715 height 136
click at [355, 298] on icon "24108" at bounding box center [365, 247] width 104 height 104
click at [424, 213] on input "c. 24108" at bounding box center [424, 211] width 1 height 4
radio input "true"
click at [414, 373] on button "Next" at bounding box center [424, 349] width 194 height 48
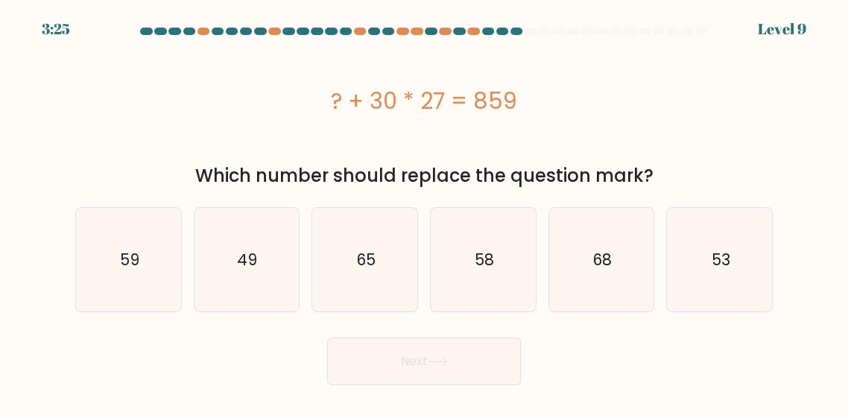
click at [173, 98] on div "? + 30 * 27 = 859" at bounding box center [423, 101] width 697 height 34
click at [104, 95] on div "? + 30 * 27 = 859" at bounding box center [423, 101] width 697 height 34
click at [51, 215] on form "a." at bounding box center [424, 207] width 848 height 358
click at [12, 262] on form "a." at bounding box center [424, 207] width 848 height 358
click at [74, 131] on div "? + 30 * 27 = 859 Which number should replace the question mark?" at bounding box center [423, 115] width 715 height 148
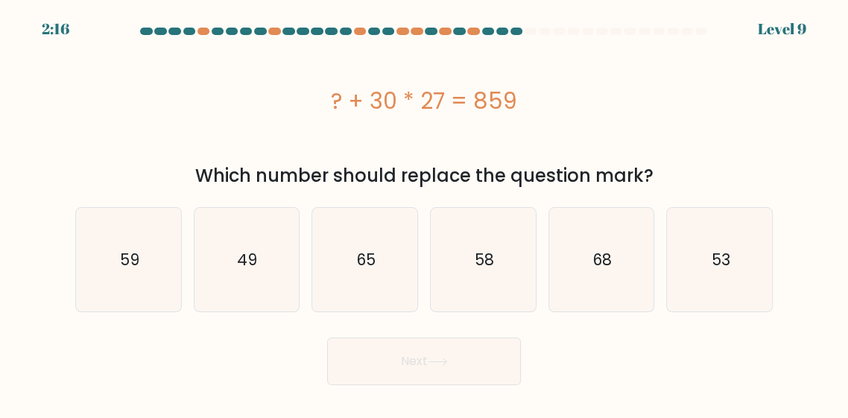
click at [53, 138] on form "a." at bounding box center [424, 207] width 848 height 358
click at [31, 110] on form "a." at bounding box center [424, 207] width 848 height 358
click at [53, 101] on form "a." at bounding box center [424, 207] width 848 height 358
click at [30, 196] on form "a." at bounding box center [424, 207] width 848 height 358
click at [85, 176] on div "Which number should replace the question mark?" at bounding box center [424, 175] width 680 height 27
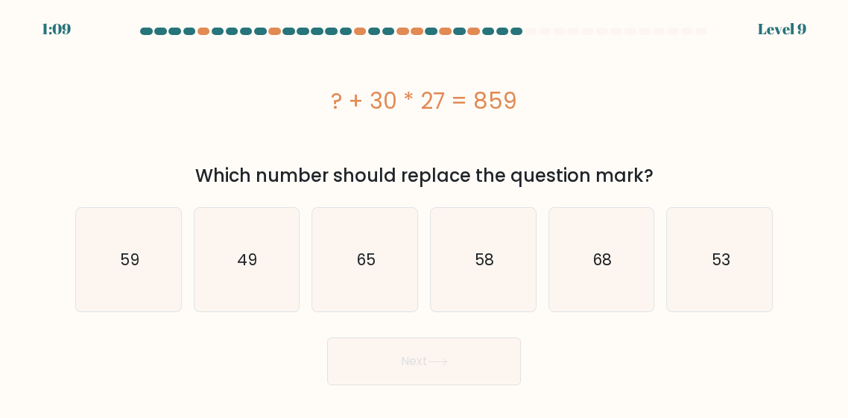
click at [244, 288] on icon "49" at bounding box center [246, 260] width 104 height 104
click at [424, 213] on input "b. 49" at bounding box center [424, 211] width 1 height 4
radio input "true"
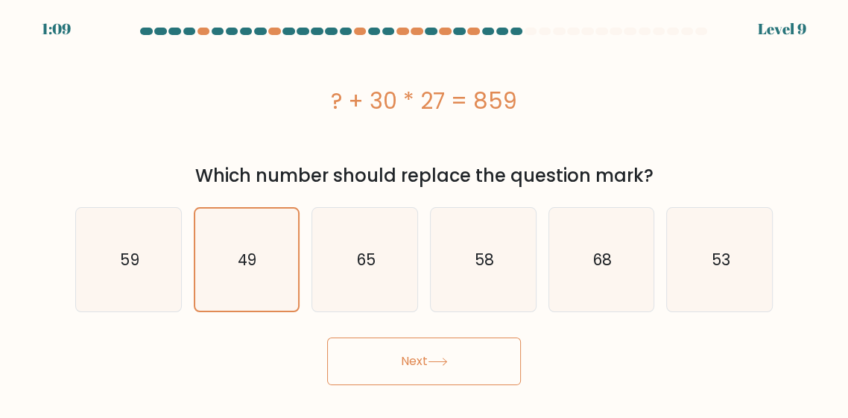
click at [398, 355] on button "Next" at bounding box center [424, 362] width 194 height 48
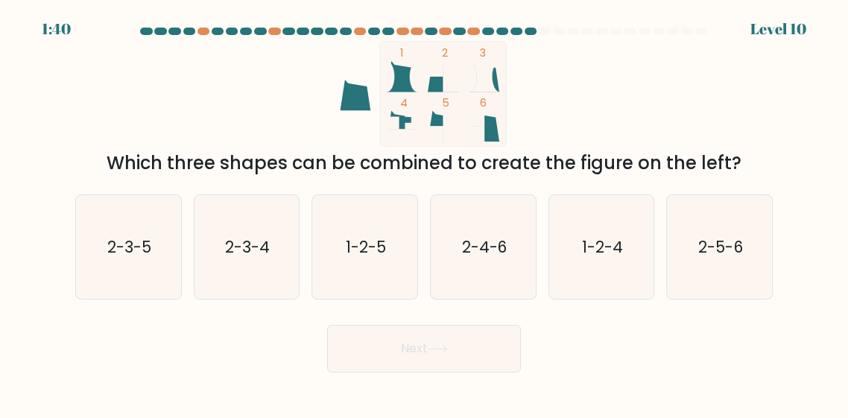
click at [55, 125] on form at bounding box center [424, 200] width 848 height 345
click at [59, 155] on form at bounding box center [424, 200] width 848 height 345
click at [60, 141] on form at bounding box center [424, 200] width 848 height 345
click at [739, 283] on icon "2-5-6" at bounding box center [720, 247] width 104 height 104
click at [425, 213] on input "f. 2-5-6" at bounding box center [424, 211] width 1 height 4
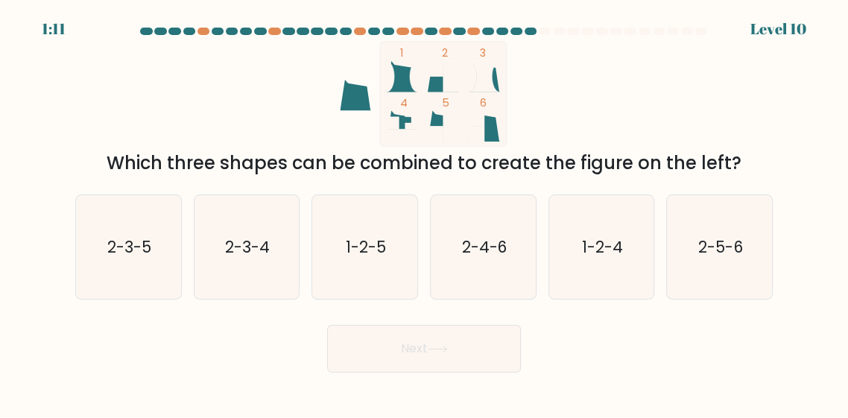
radio input "true"
click at [455, 373] on button "Next" at bounding box center [424, 349] width 194 height 48
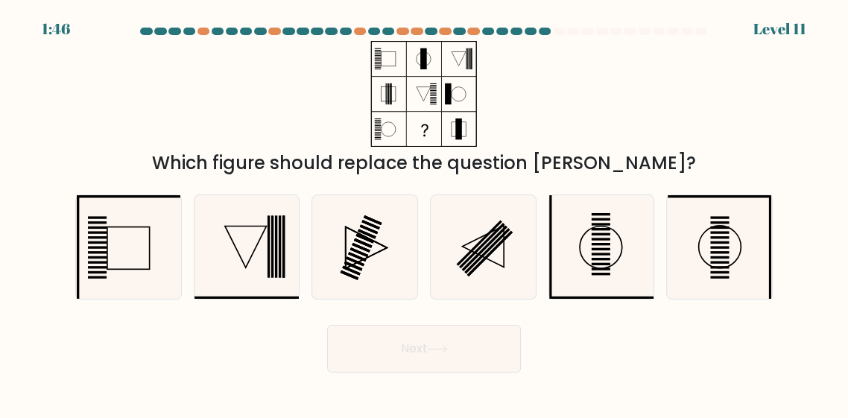
click at [241, 279] on icon at bounding box center [246, 247] width 104 height 104
click at [424, 213] on input "b." at bounding box center [424, 211] width 1 height 4
radio input "true"
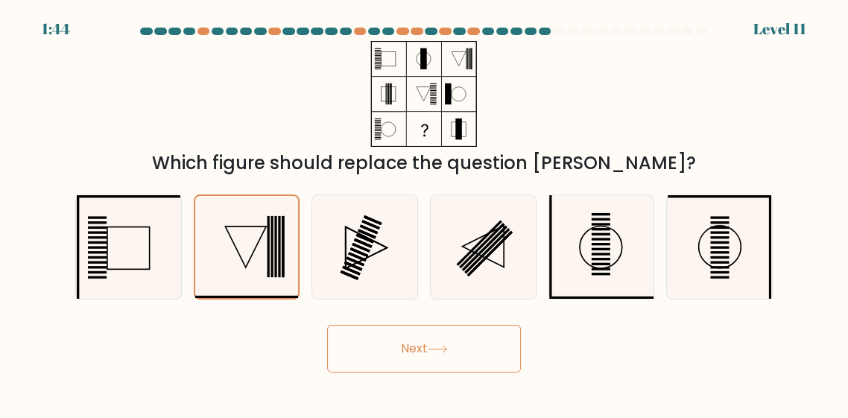
click at [408, 367] on button "Next" at bounding box center [424, 349] width 194 height 48
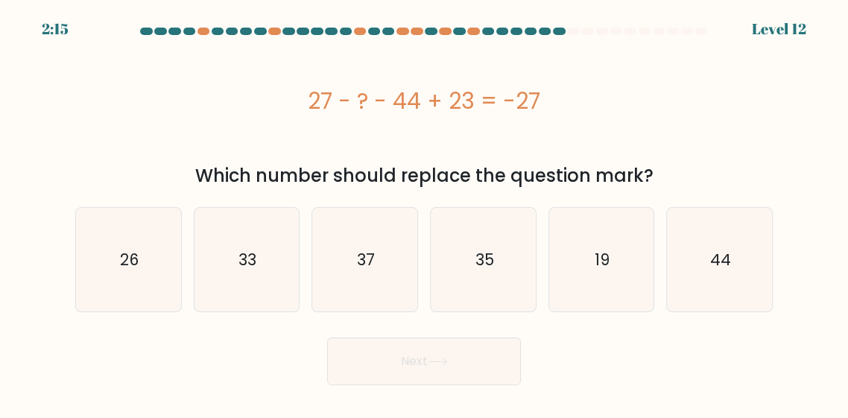
click at [92, 88] on div "27 - ? - 44 + 23 = -27" at bounding box center [423, 101] width 697 height 34
click at [262, 146] on div "27 - ? - 44 + 23 = -27" at bounding box center [423, 100] width 697 height 119
click at [87, 60] on div "27 - ? - 44 + 23 = -27" at bounding box center [423, 100] width 697 height 119
click at [253, 255] on text "33" at bounding box center [247, 260] width 18 height 22
click at [424, 213] on input "b. 33" at bounding box center [424, 211] width 1 height 4
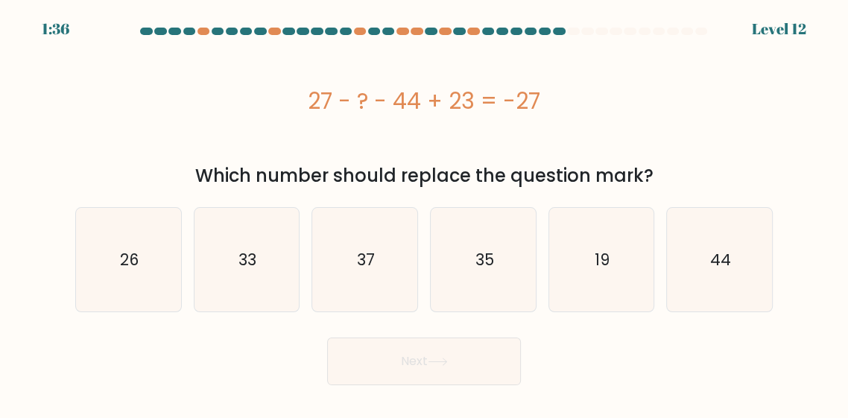
radio input "true"
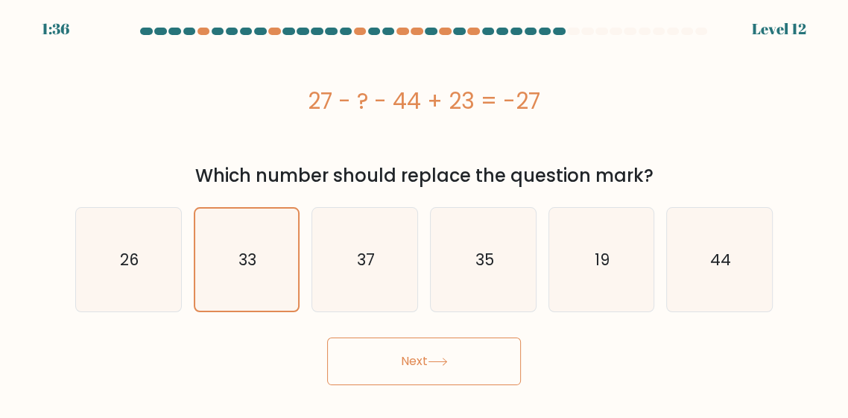
click at [373, 372] on button "Next" at bounding box center [424, 362] width 194 height 48
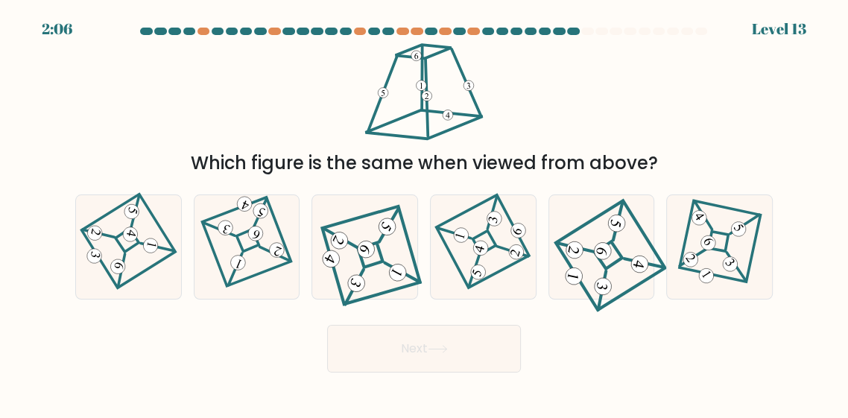
click at [658, 86] on div "Which figure is the same when viewed from above?" at bounding box center [423, 109] width 715 height 136
click at [376, 288] on icon at bounding box center [364, 247] width 93 height 83
click at [424, 213] on input "c." at bounding box center [424, 211] width 1 height 4
radio input "true"
click at [449, 373] on button "Next" at bounding box center [424, 349] width 194 height 48
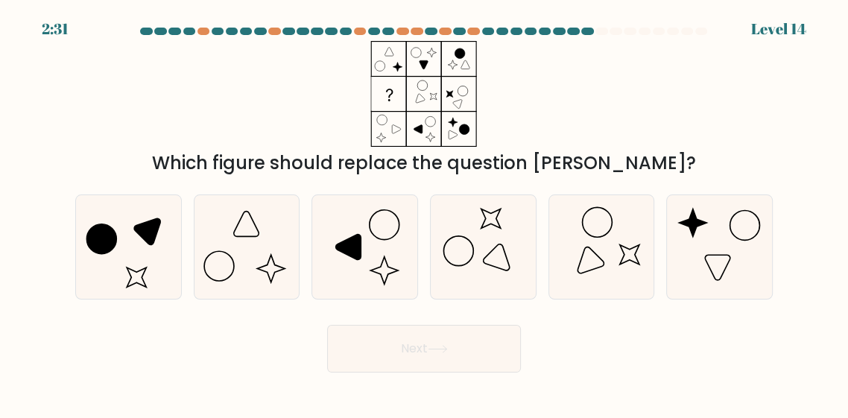
click at [83, 139] on div "Which figure should replace the question mark?" at bounding box center [423, 109] width 715 height 136
click at [618, 103] on div "Which figure should replace the question mark?" at bounding box center [423, 109] width 715 height 136
click at [773, 105] on div "Which figure should replace the question mark?" at bounding box center [423, 109] width 715 height 136
click at [268, 79] on div "Which figure should replace the question mark?" at bounding box center [423, 109] width 715 height 136
click at [88, 137] on div "Which figure should replace the question mark?" at bounding box center [423, 109] width 715 height 136
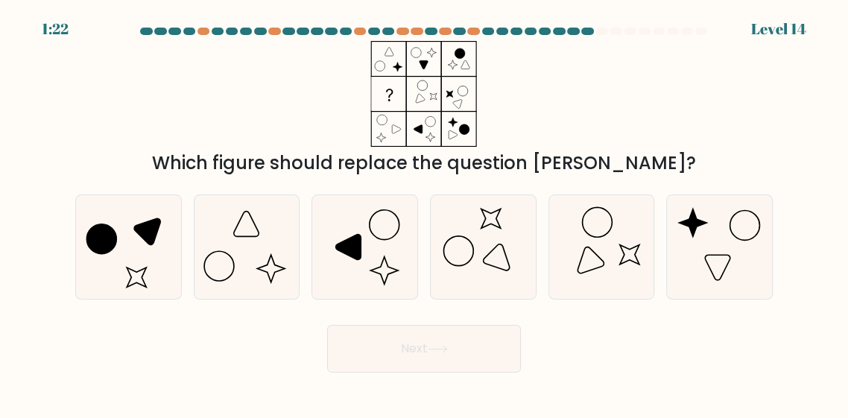
click at [249, 285] on icon at bounding box center [246, 247] width 104 height 104
click at [424, 213] on input "b." at bounding box center [424, 211] width 1 height 4
radio input "true"
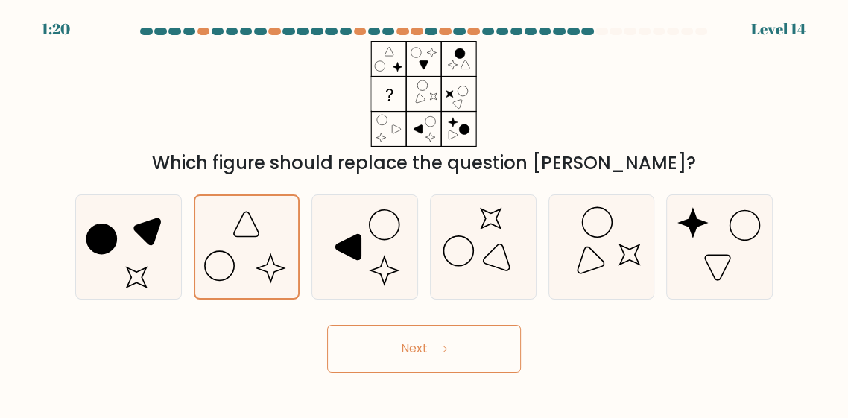
click at [603, 287] on icon at bounding box center [601, 247] width 104 height 104
click at [425, 213] on input "e." at bounding box center [424, 211] width 1 height 4
radio input "true"
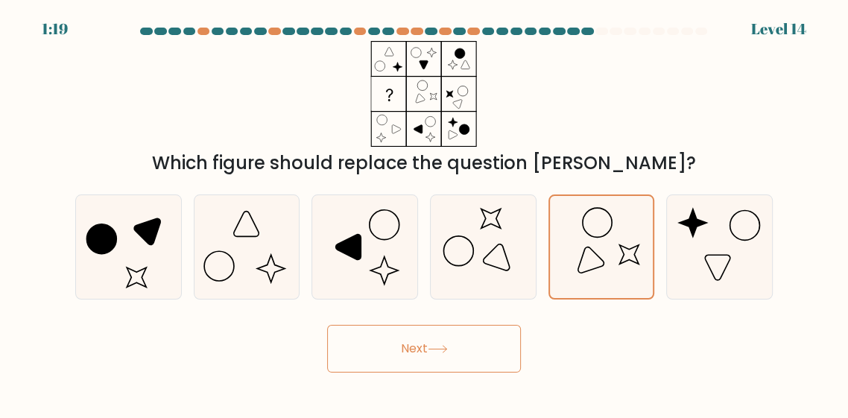
click at [457, 373] on button "Next" at bounding box center [424, 349] width 194 height 48
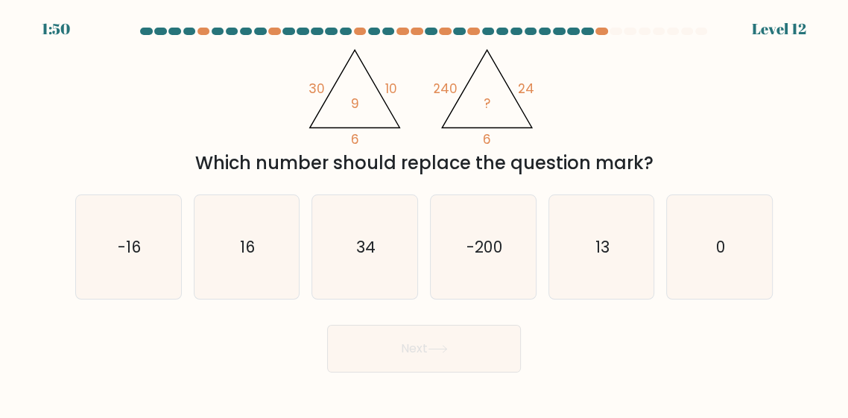
click at [52, 155] on form at bounding box center [424, 200] width 848 height 345
click at [13, 294] on form at bounding box center [424, 200] width 848 height 345
click at [165, 128] on div "@import url('https://fonts.googleapis.com/css?family=Abril+Fatface:400,100,100i…" at bounding box center [423, 109] width 715 height 136
click at [177, 100] on div "@import url('https://fonts.googleapis.com/css?family=Abril+Fatface:400,100,100i…" at bounding box center [423, 109] width 715 height 136
click at [174, 105] on div "@import url('https://fonts.googleapis.com/css?family=Abril+Fatface:400,100,100i…" at bounding box center [423, 109] width 715 height 136
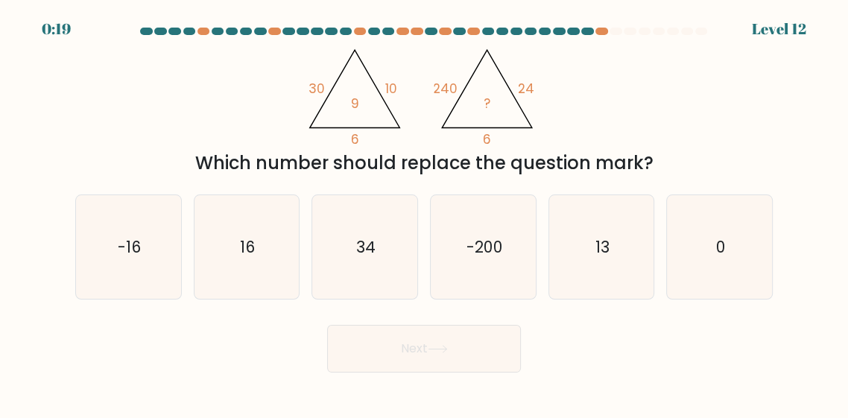
click at [87, 99] on div "@import url('https://fonts.googleapis.com/css?family=Abril+Fatface:400,100,100i…" at bounding box center [423, 109] width 715 height 136
click at [533, 298] on icon "-200" at bounding box center [483, 247] width 104 height 104
click at [425, 213] on input "d. -200" at bounding box center [424, 211] width 1 height 4
radio input "true"
click at [632, 292] on icon "13" at bounding box center [601, 247] width 104 height 104
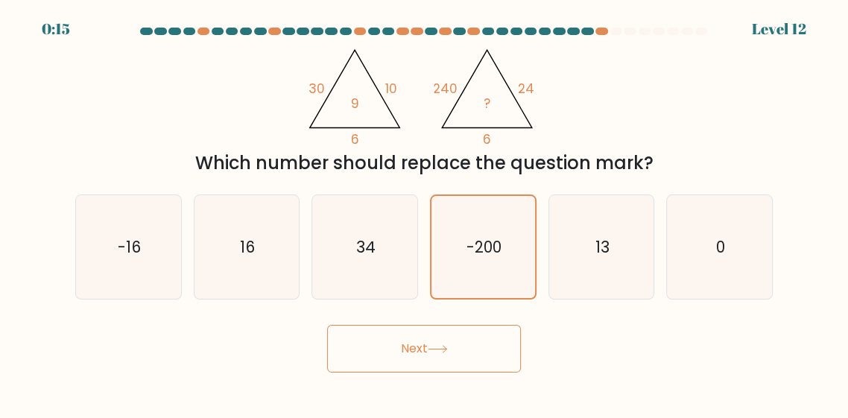
click at [425, 213] on input "e. 13" at bounding box center [424, 211] width 1 height 4
radio input "true"
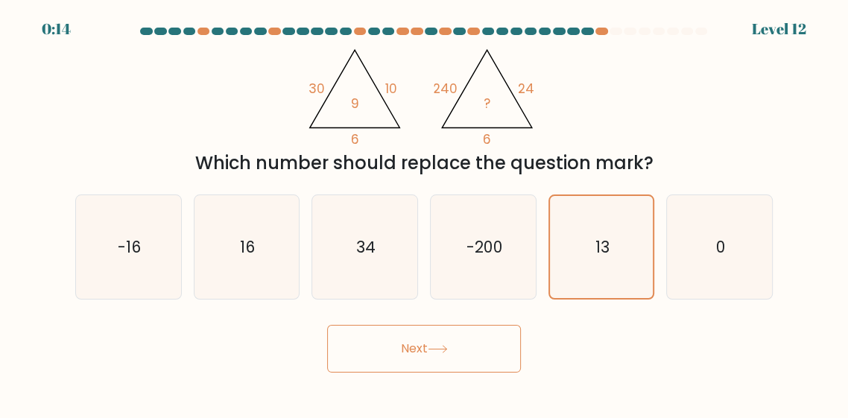
click at [435, 353] on icon at bounding box center [438, 349] width 20 height 8
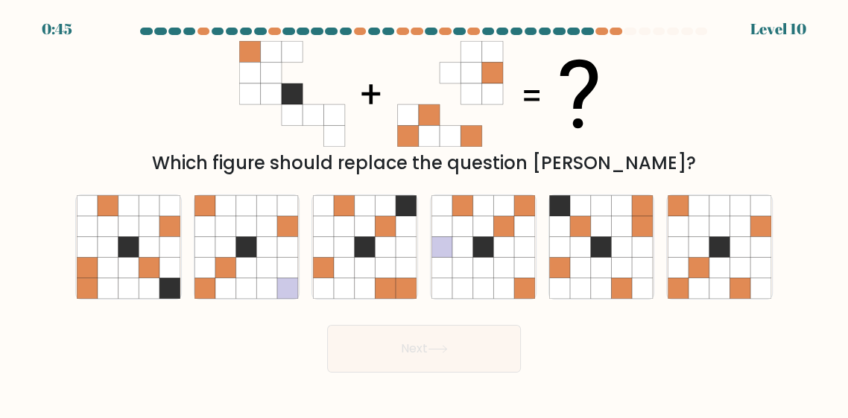
click at [182, 155] on div "Which figure should replace the question mark?" at bounding box center [423, 109] width 715 height 136
click at [724, 237] on icon at bounding box center [719, 226] width 21 height 21
click at [425, 213] on input "f." at bounding box center [424, 211] width 1 height 4
radio input "true"
click at [444, 373] on button "Next" at bounding box center [424, 349] width 194 height 48
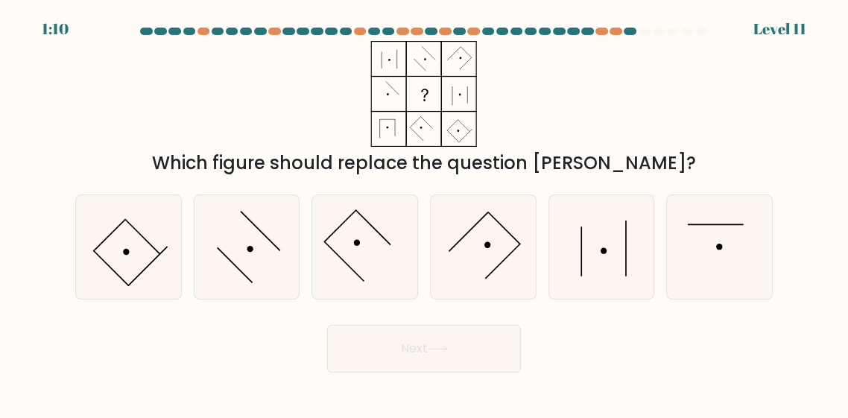
click at [129, 118] on div "Which figure should replace the question mark?" at bounding box center [423, 109] width 715 height 136
click at [723, 270] on icon at bounding box center [720, 247] width 104 height 104
click at [425, 213] on input "f." at bounding box center [424, 211] width 1 height 4
radio input "true"
click at [471, 358] on button "Next" at bounding box center [424, 349] width 194 height 48
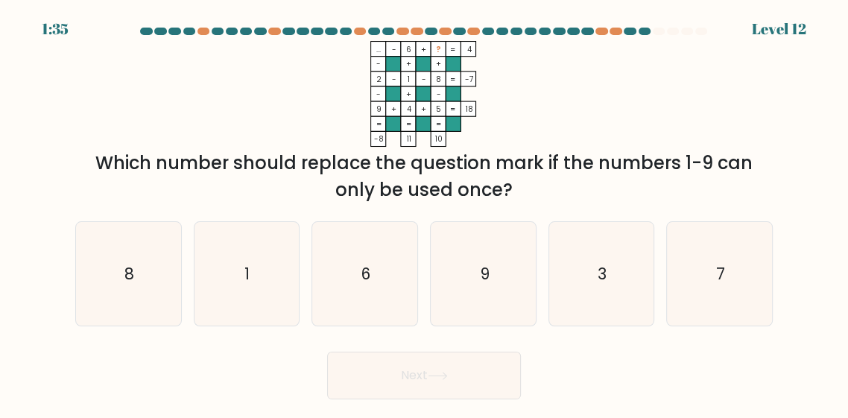
click at [172, 139] on div "... - 6 + ? 4 - + + 2 - 1 - 8 -7 - + - 9 + 4 + 5 = 18 = = = = -8 11 10 = Which …" at bounding box center [423, 122] width 715 height 162
click at [796, 108] on form at bounding box center [424, 214] width 848 height 372
click at [271, 320] on icon "1" at bounding box center [246, 274] width 104 height 104
click at [424, 213] on input "b. 1" at bounding box center [424, 211] width 1 height 4
radio input "true"
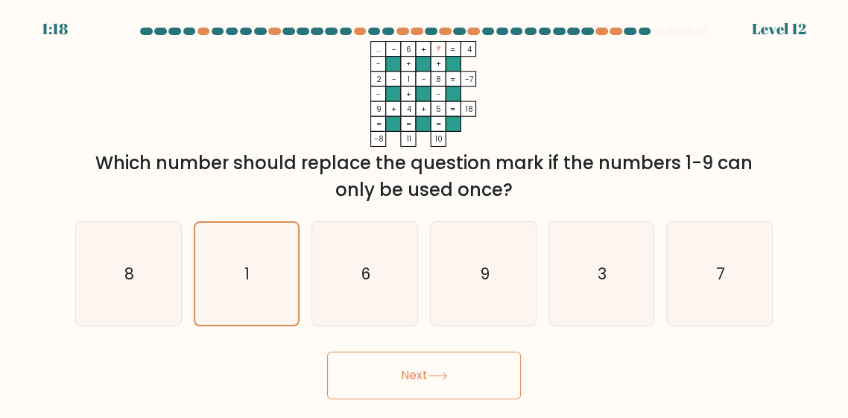
click at [370, 391] on button "Next" at bounding box center [424, 376] width 194 height 48
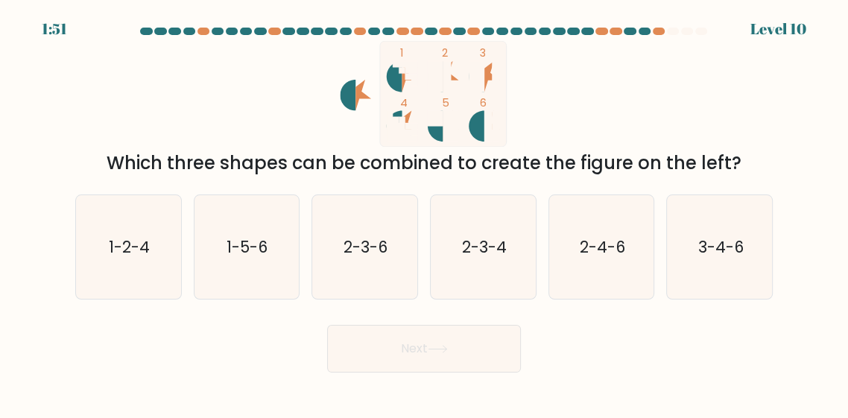
click at [787, 119] on form at bounding box center [424, 200] width 848 height 345
click at [114, 245] on icon "1-2-4" at bounding box center [129, 247] width 104 height 104
click at [424, 213] on input "a. 1-2-4" at bounding box center [424, 211] width 1 height 4
radio input "true"
click at [358, 373] on button "Next" at bounding box center [424, 349] width 194 height 48
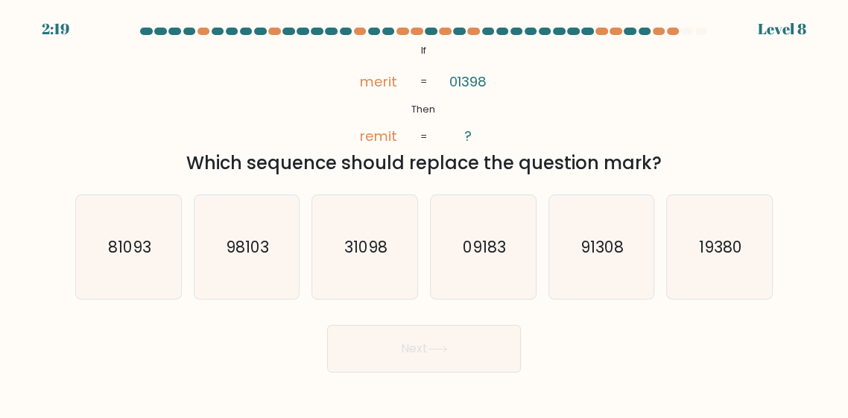
click at [331, 267] on icon "31098" at bounding box center [365, 247] width 104 height 104
click at [424, 213] on input "c. 31098" at bounding box center [424, 211] width 1 height 4
radio input "true"
click at [349, 367] on button "Next" at bounding box center [424, 349] width 194 height 48
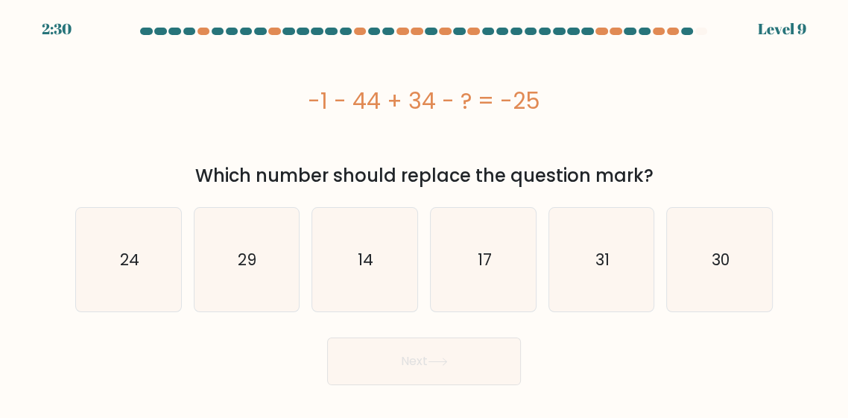
click at [246, 115] on div "-1 - 44 + 34 - ? = -25" at bounding box center [423, 101] width 697 height 34
click at [23, 77] on form "a." at bounding box center [424, 207] width 848 height 358
click at [118, 241] on icon "24" at bounding box center [129, 260] width 104 height 104
click at [424, 213] on input "a. 24" at bounding box center [424, 211] width 1 height 4
radio input "true"
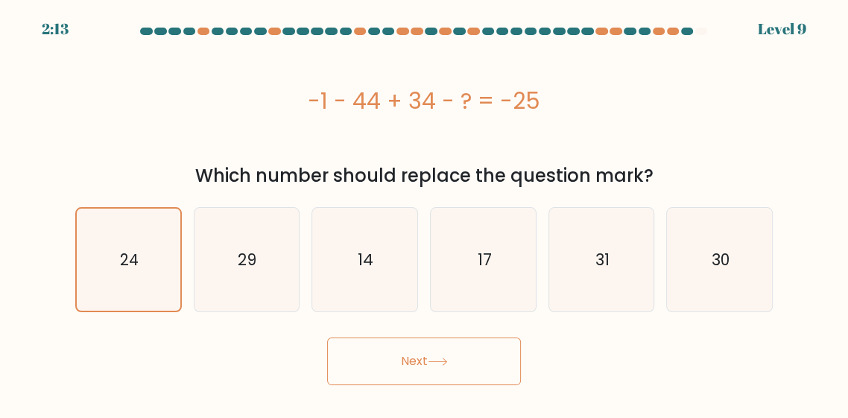
click at [337, 359] on button "Next" at bounding box center [424, 362] width 194 height 48
